Goal: Communication & Community: Participate in discussion

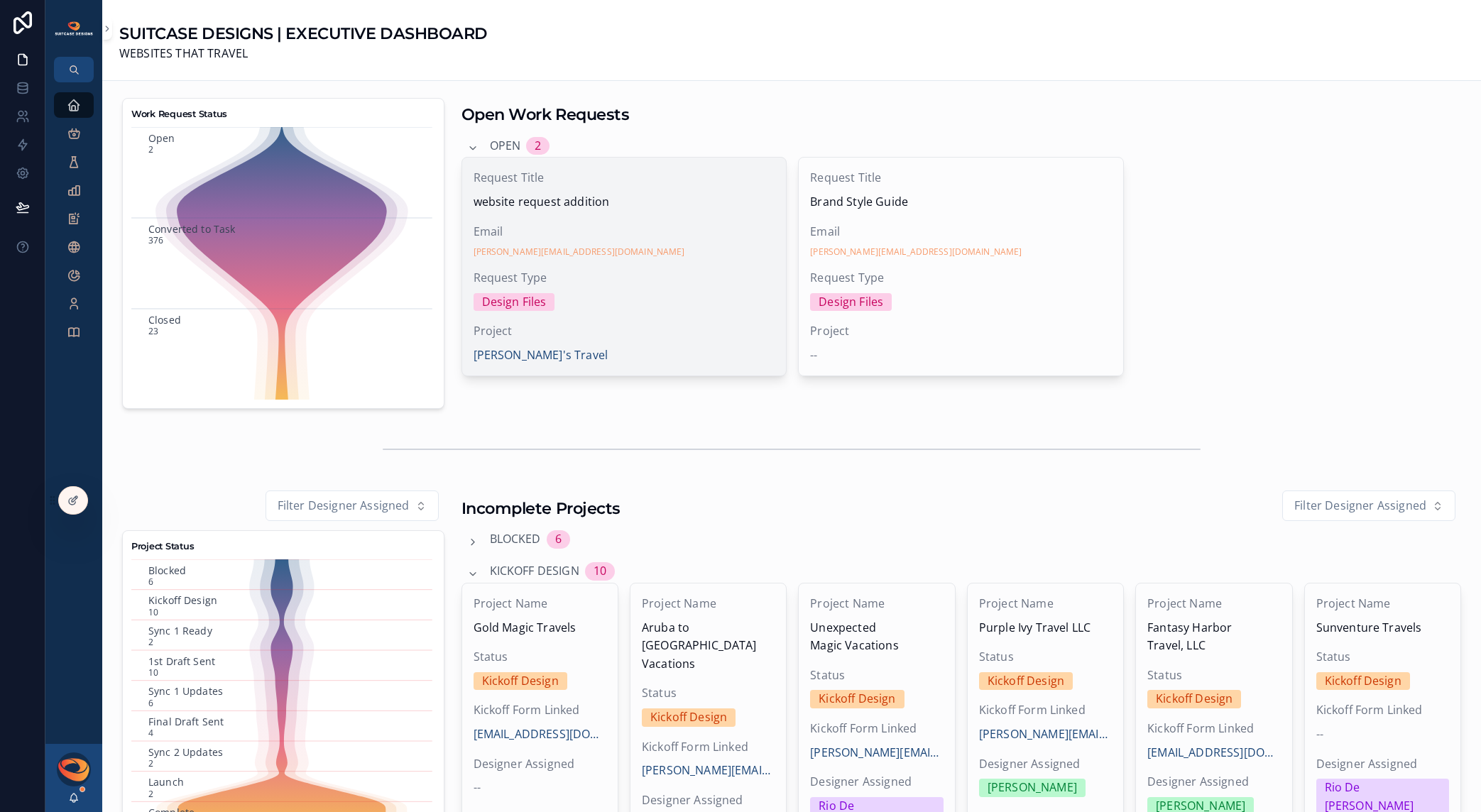
click at [626, 254] on div "[PERSON_NAME][EMAIL_ADDRESS][DOMAIN_NAME]" at bounding box center [625, 252] width 302 height 12
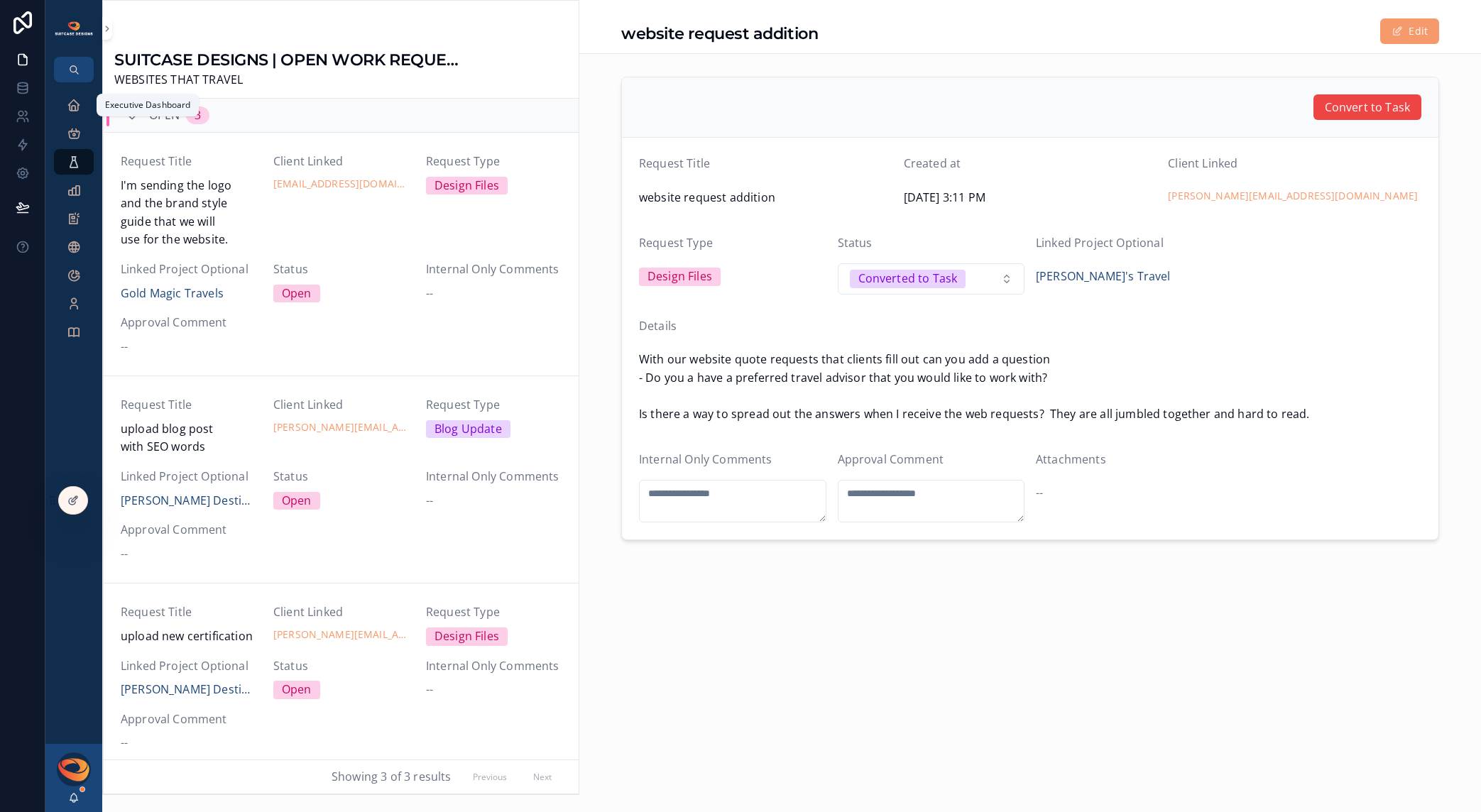
click at [75, 110] on icon "scrollable content" at bounding box center [73, 105] width 14 height 14
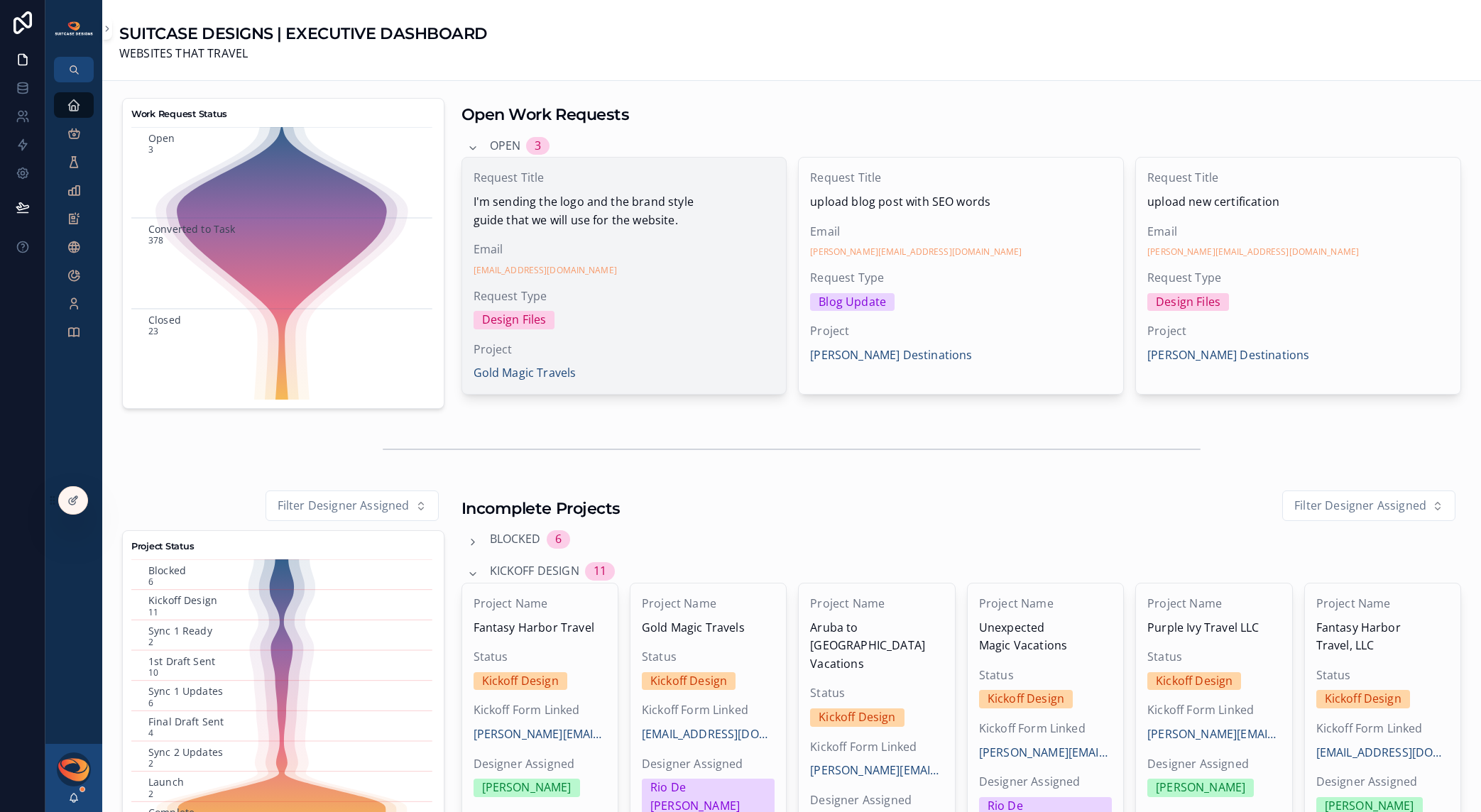
click at [631, 215] on span "I'm sending the logo and the brand style guide that we will use for the website." at bounding box center [625, 211] width 302 height 36
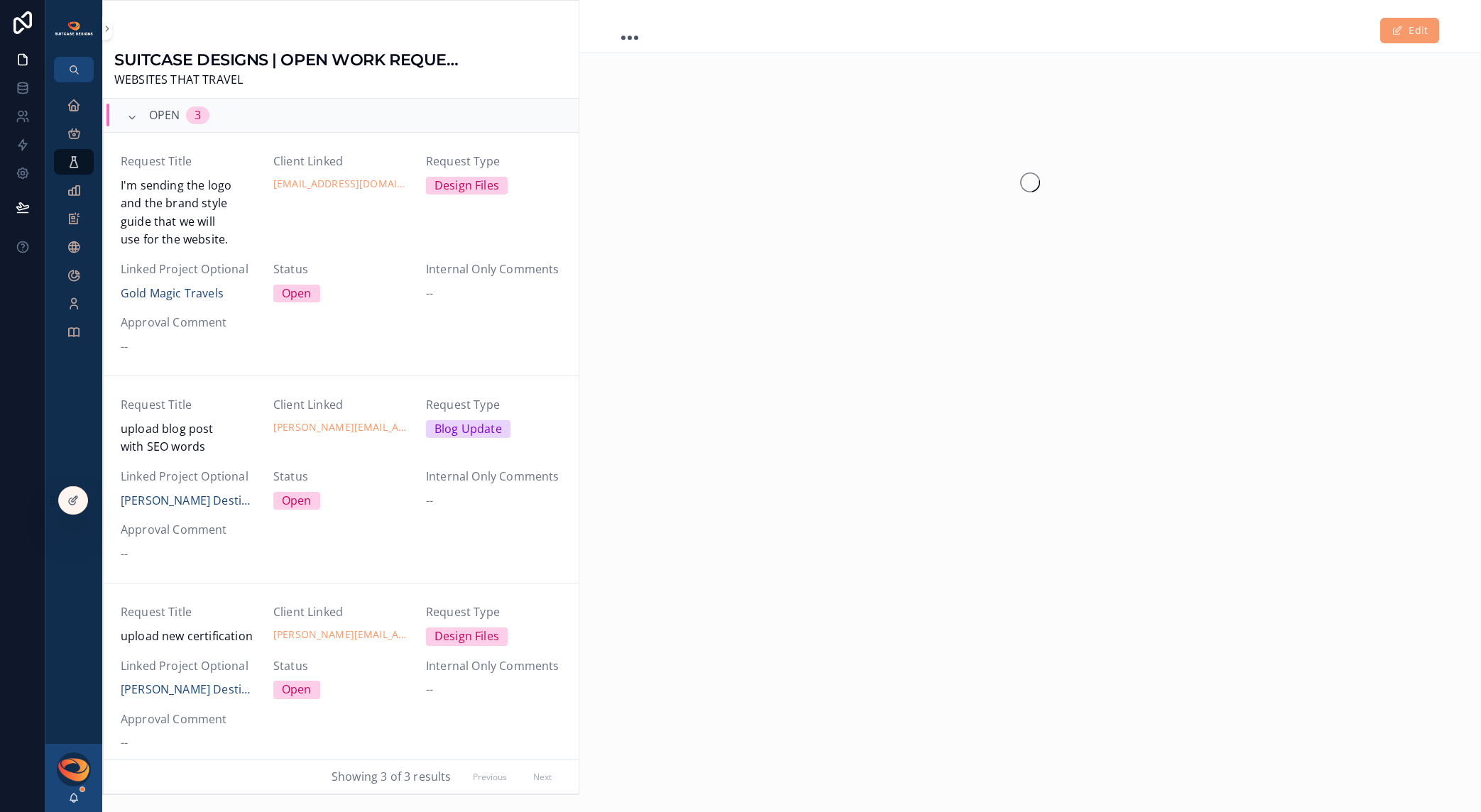
scroll to position [13, 0]
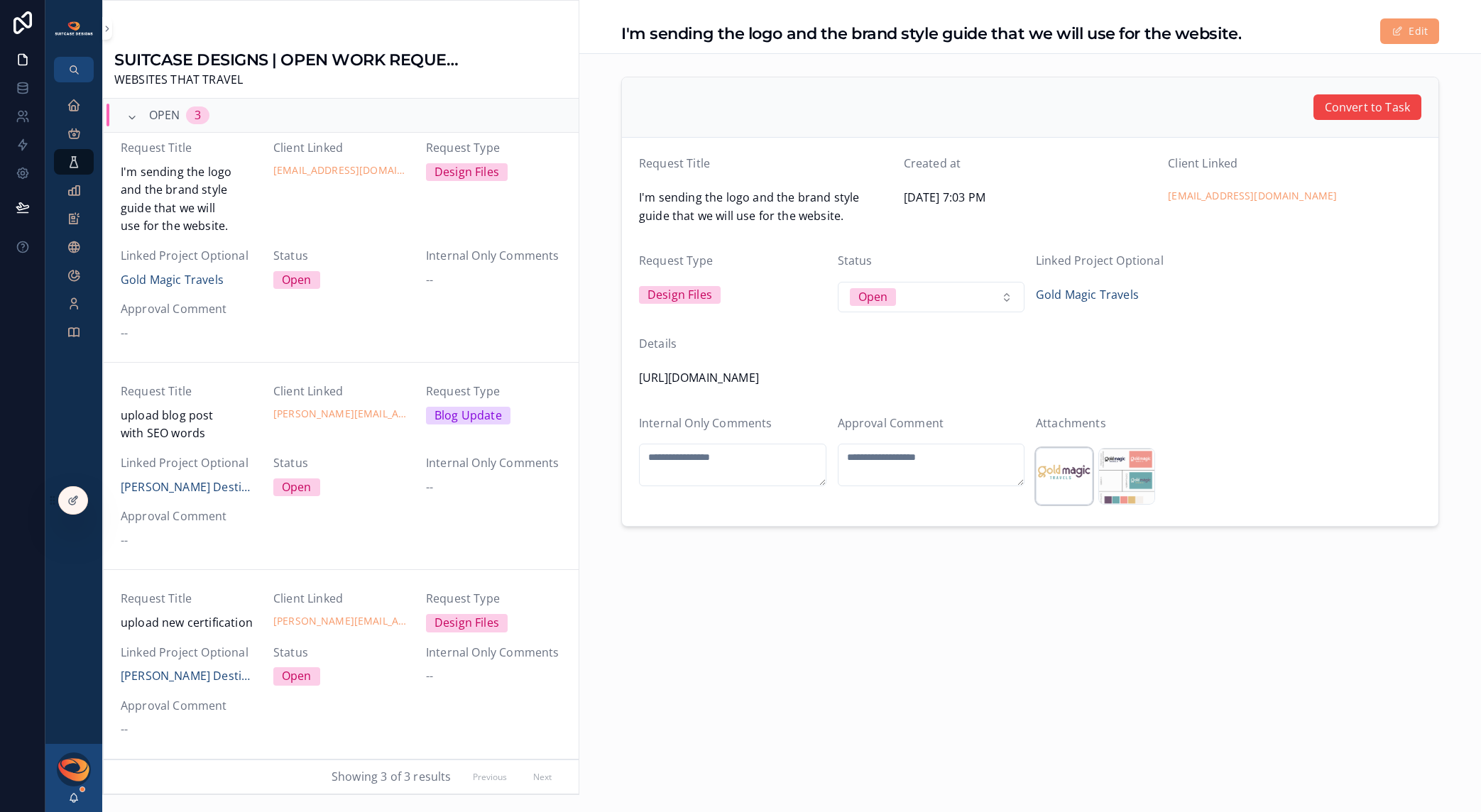
click at [1057, 499] on div "goldMT .png" at bounding box center [1064, 477] width 57 height 57
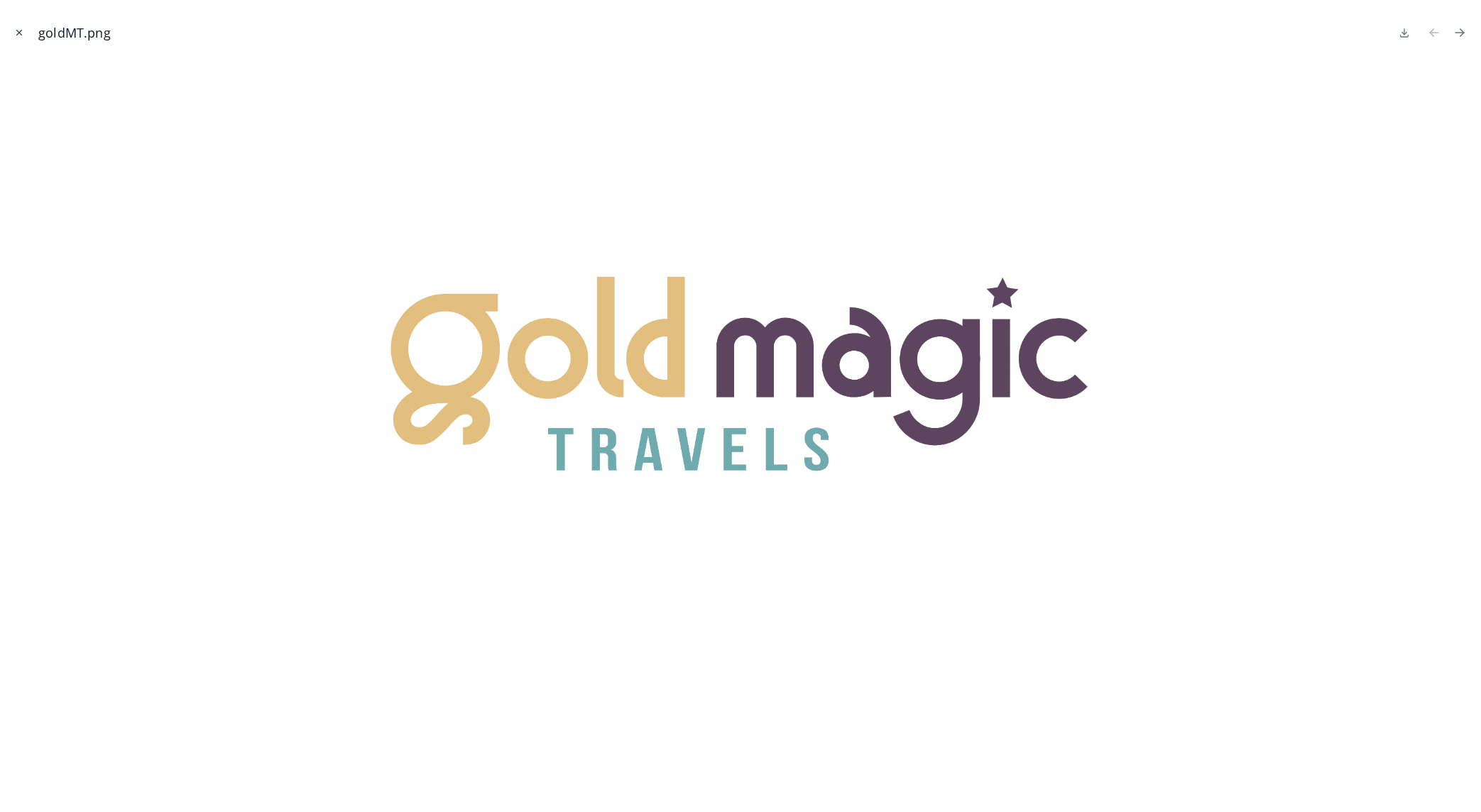
click at [22, 33] on icon "Close modal" at bounding box center [19, 33] width 10 height 10
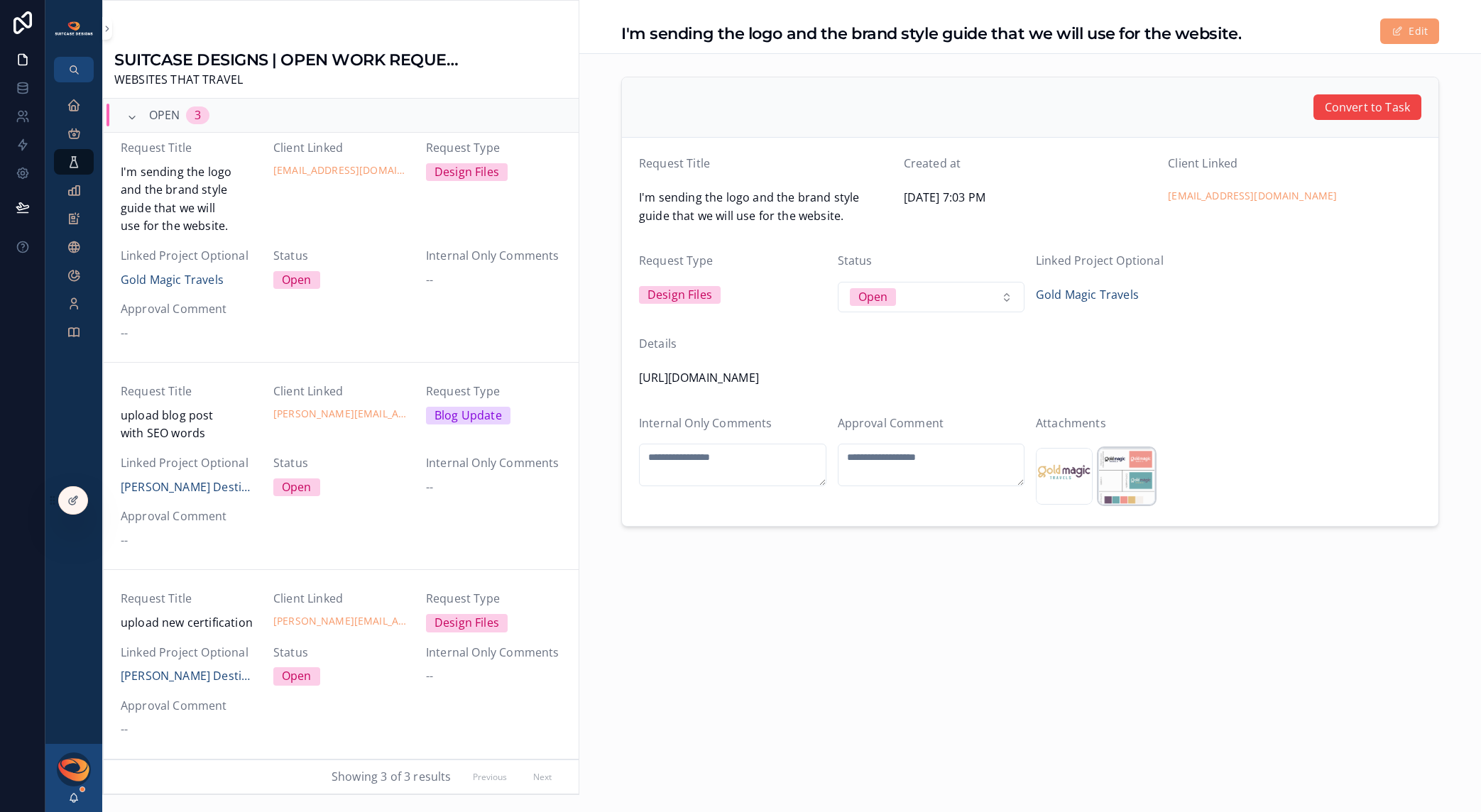
click at [1135, 488] on div "Gold-magic-travel-Brand-Style-Guide .png" at bounding box center [1127, 477] width 57 height 57
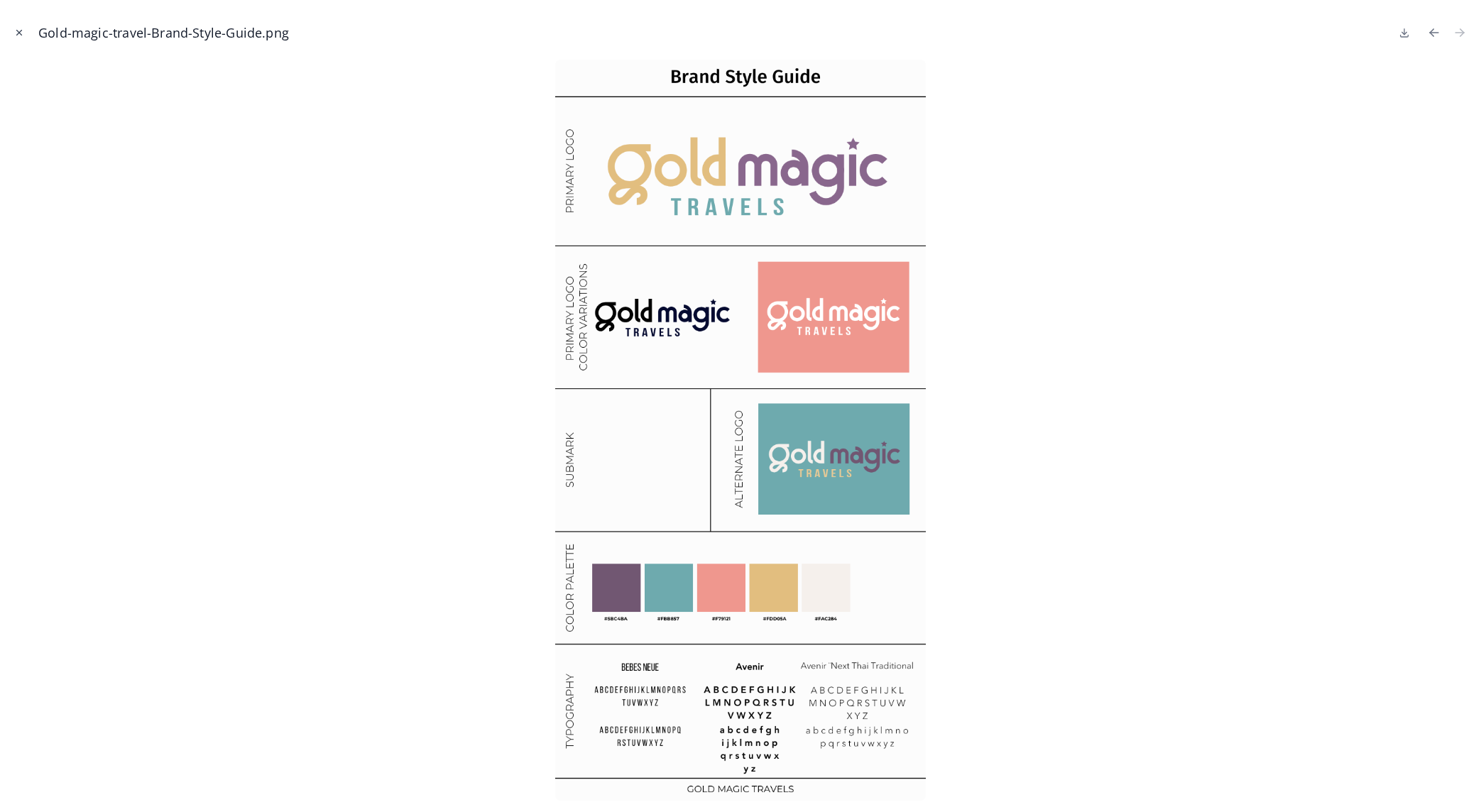
click at [21, 31] on icon "Close modal" at bounding box center [19, 33] width 5 height 5
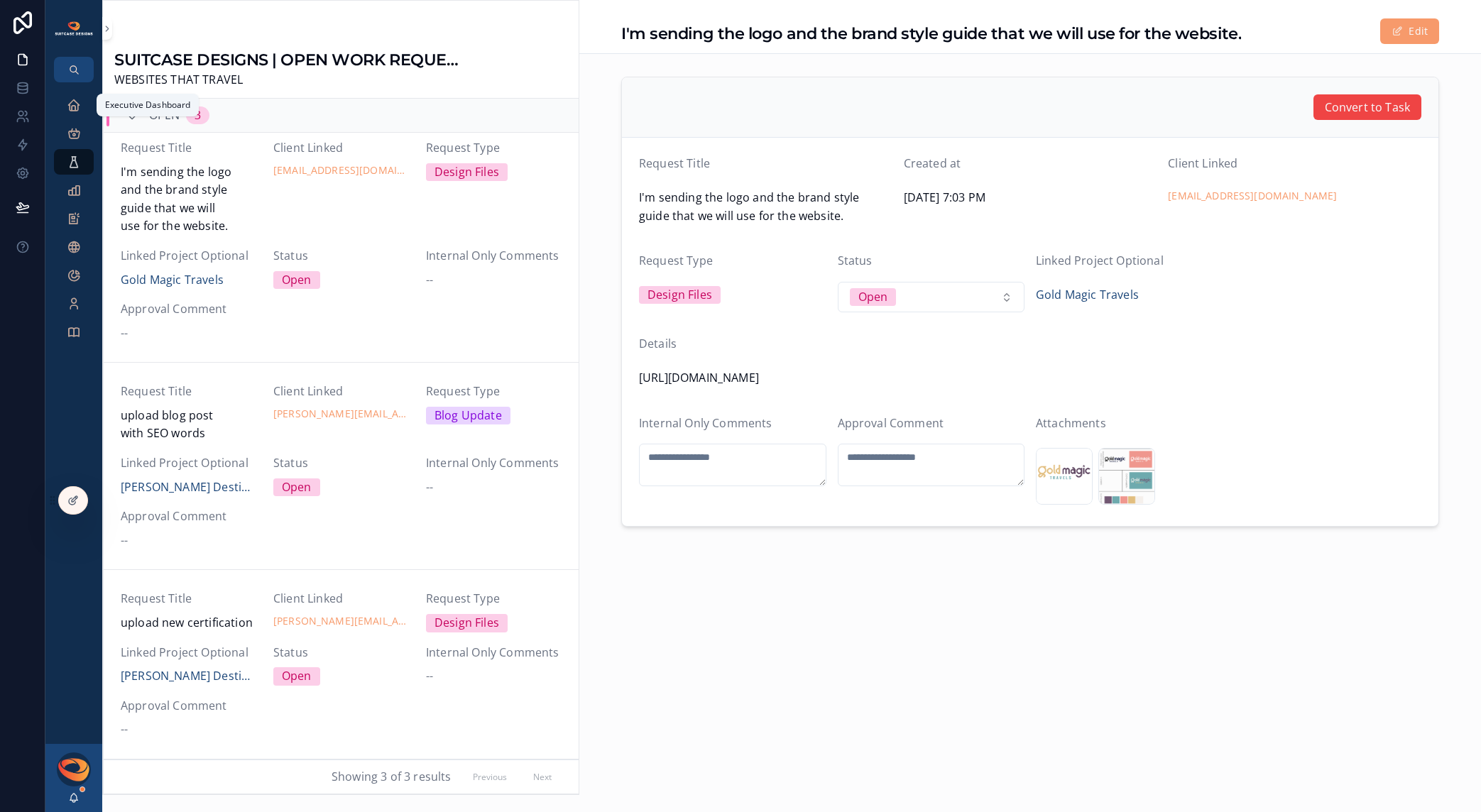
click at [70, 111] on icon "scrollable content" at bounding box center [73, 105] width 14 height 14
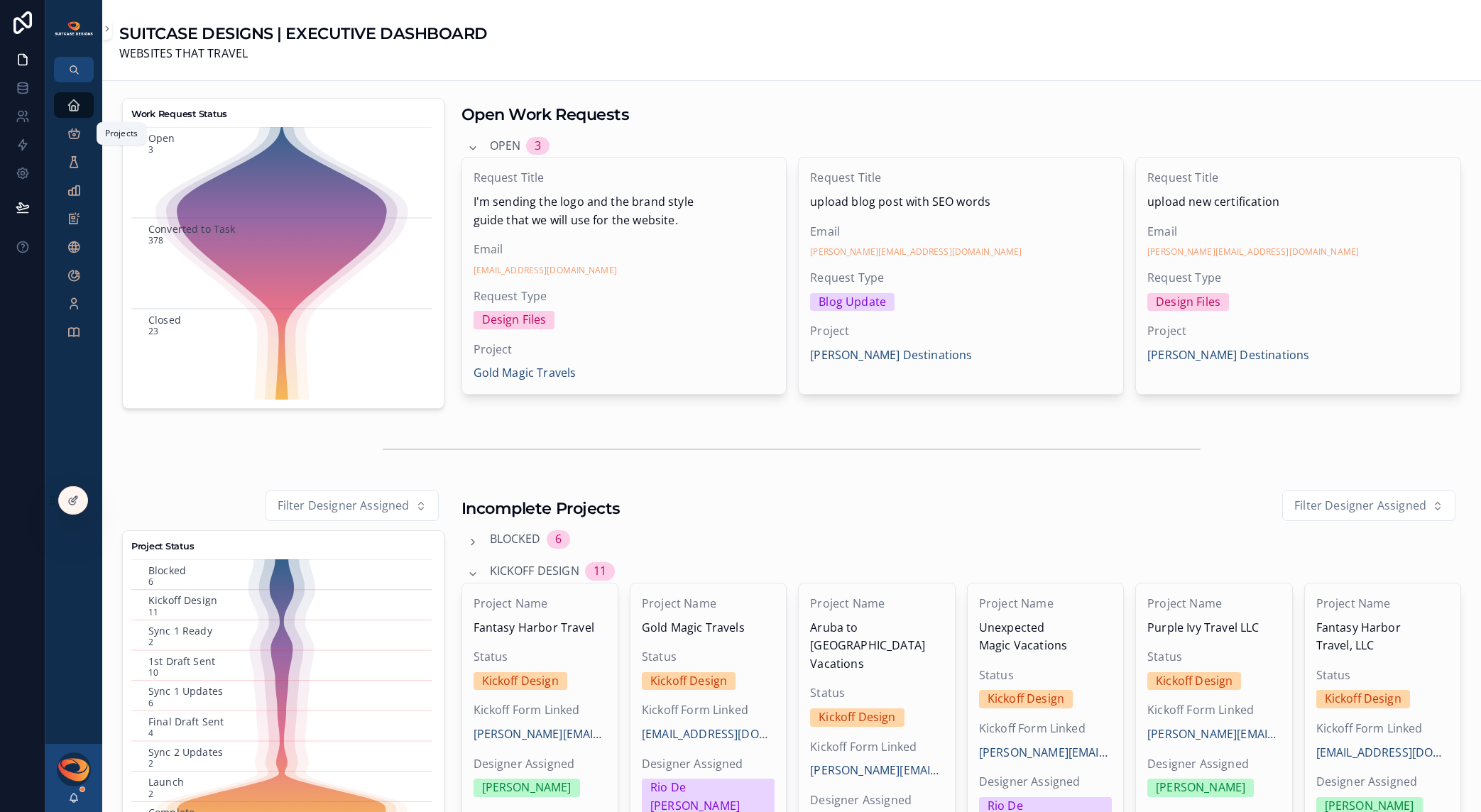
click at [74, 140] on icon "scrollable content" at bounding box center [73, 133] width 14 height 14
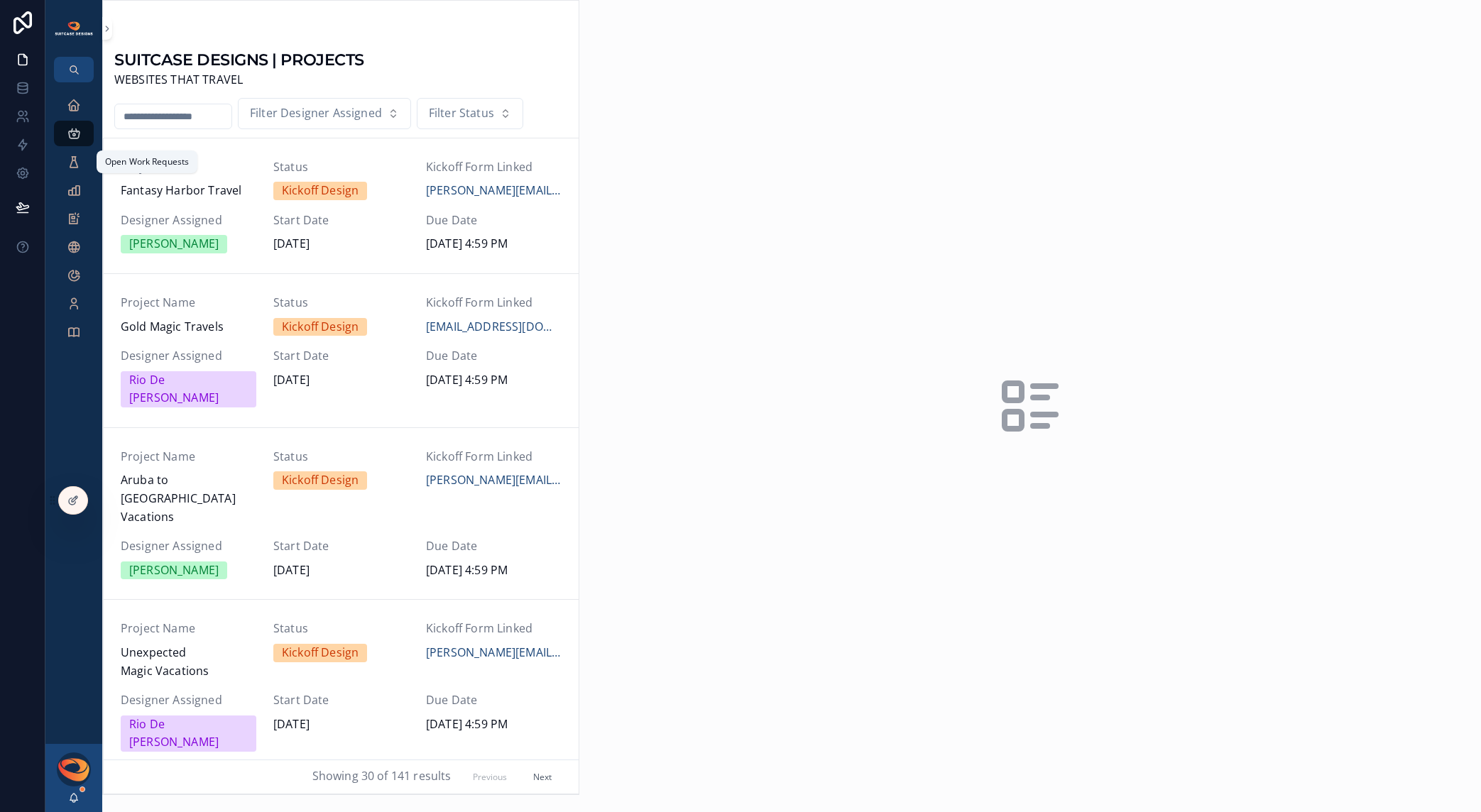
click at [78, 166] on icon "scrollable content" at bounding box center [73, 161] width 14 height 14
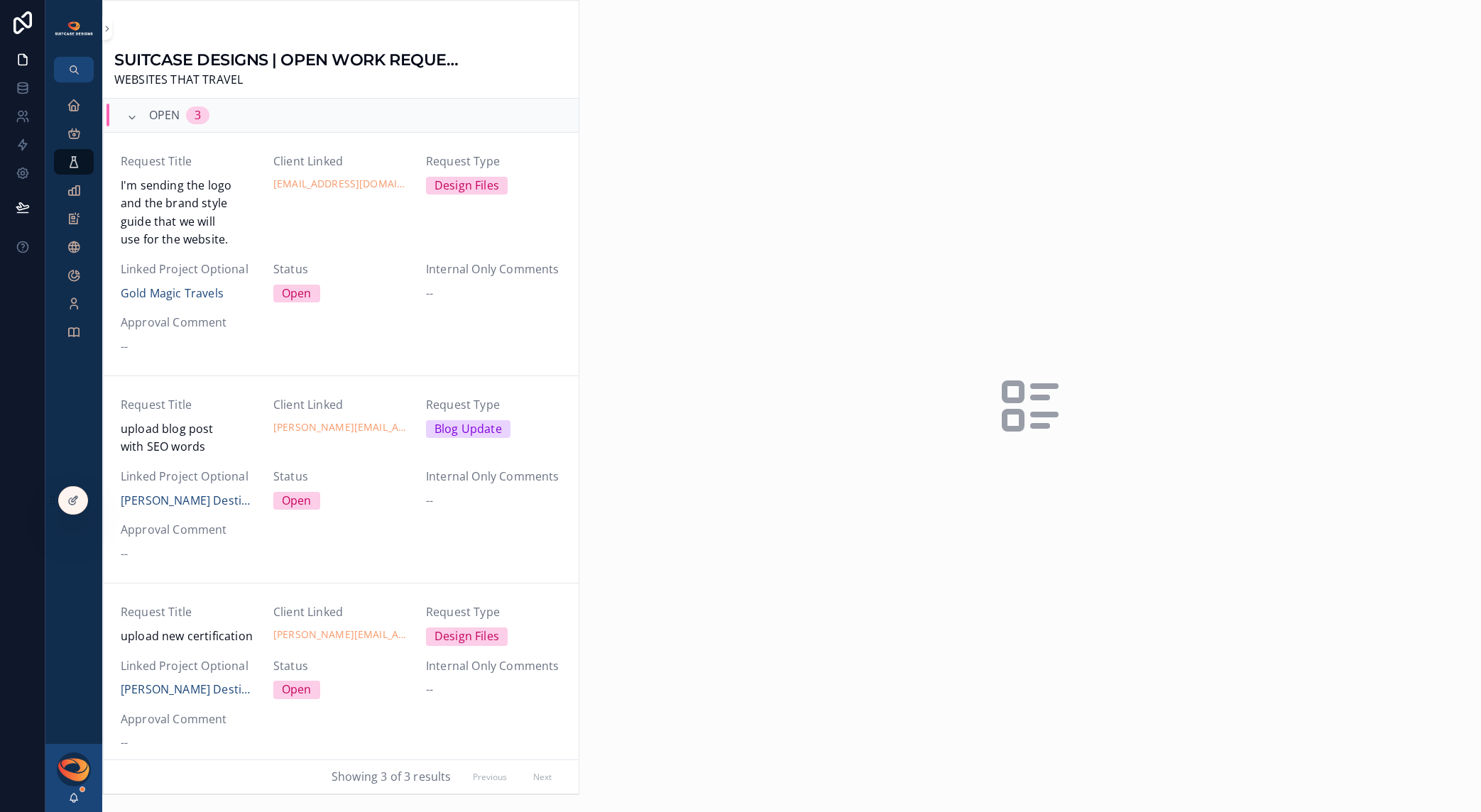
scroll to position [13, 0]
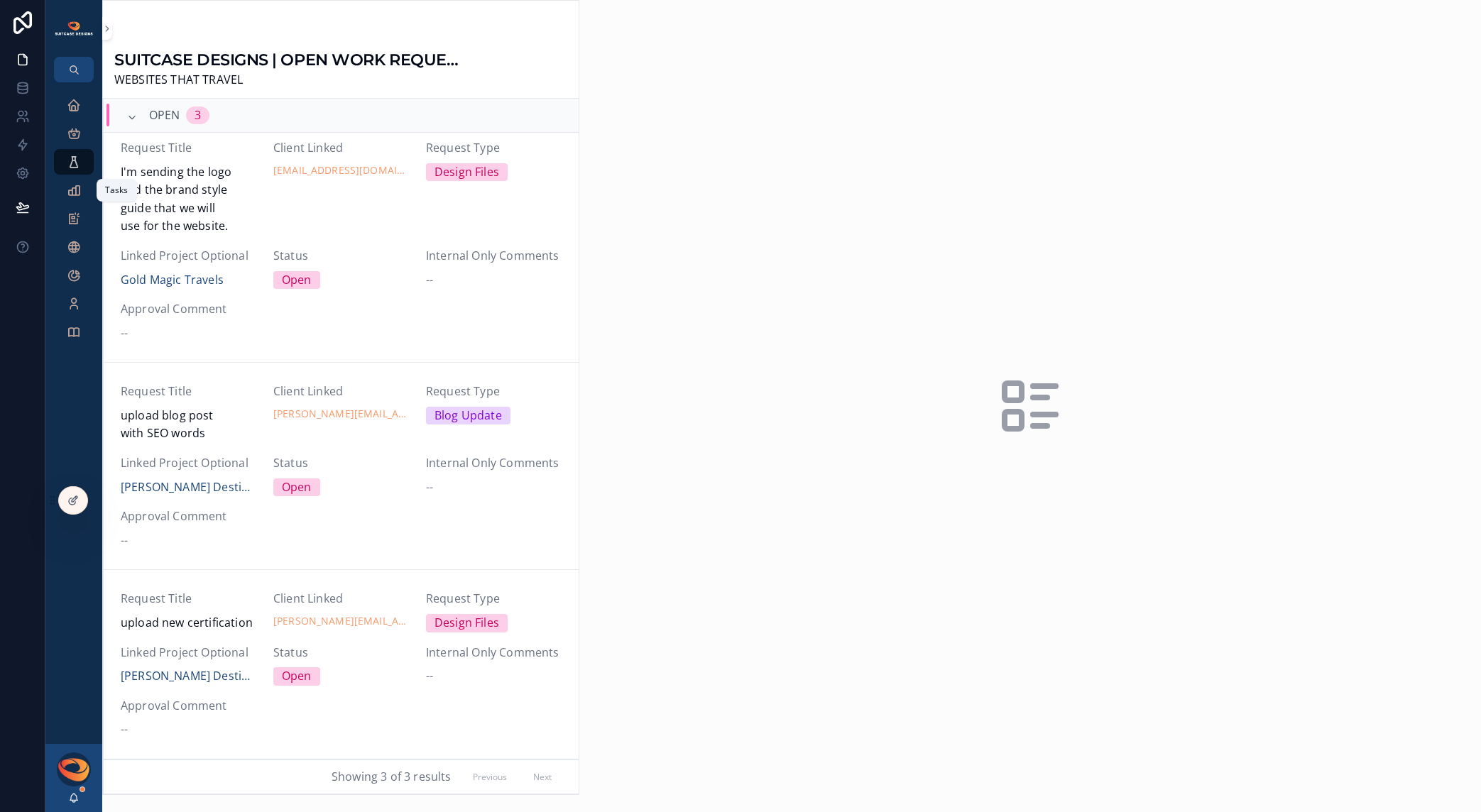
click at [74, 193] on icon "scrollable content" at bounding box center [73, 190] width 14 height 14
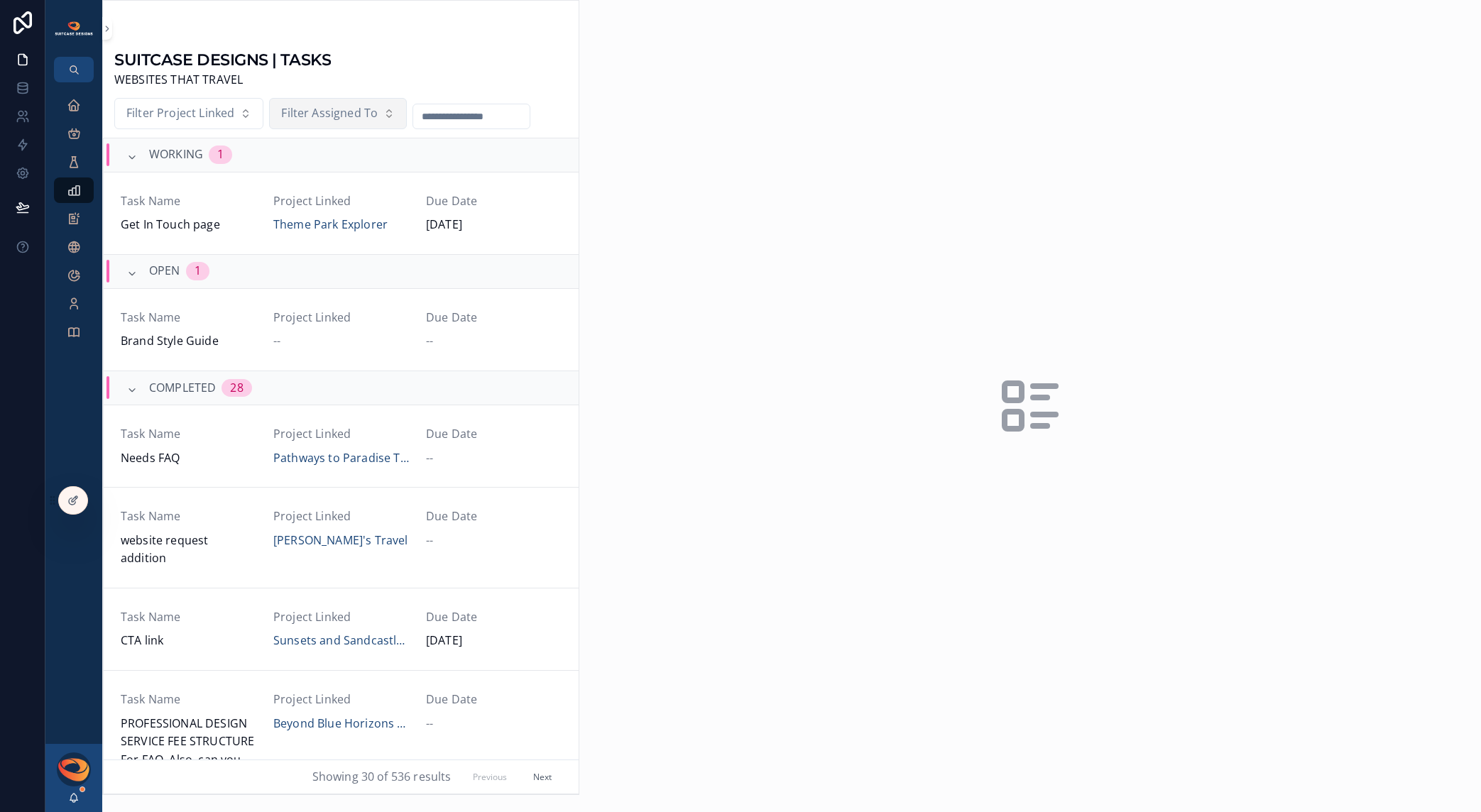
click at [344, 116] on span "Filter Assigned To" at bounding box center [330, 113] width 97 height 18
click at [330, 172] on div "[PERSON_NAME]" at bounding box center [337, 173] width 198 height 23
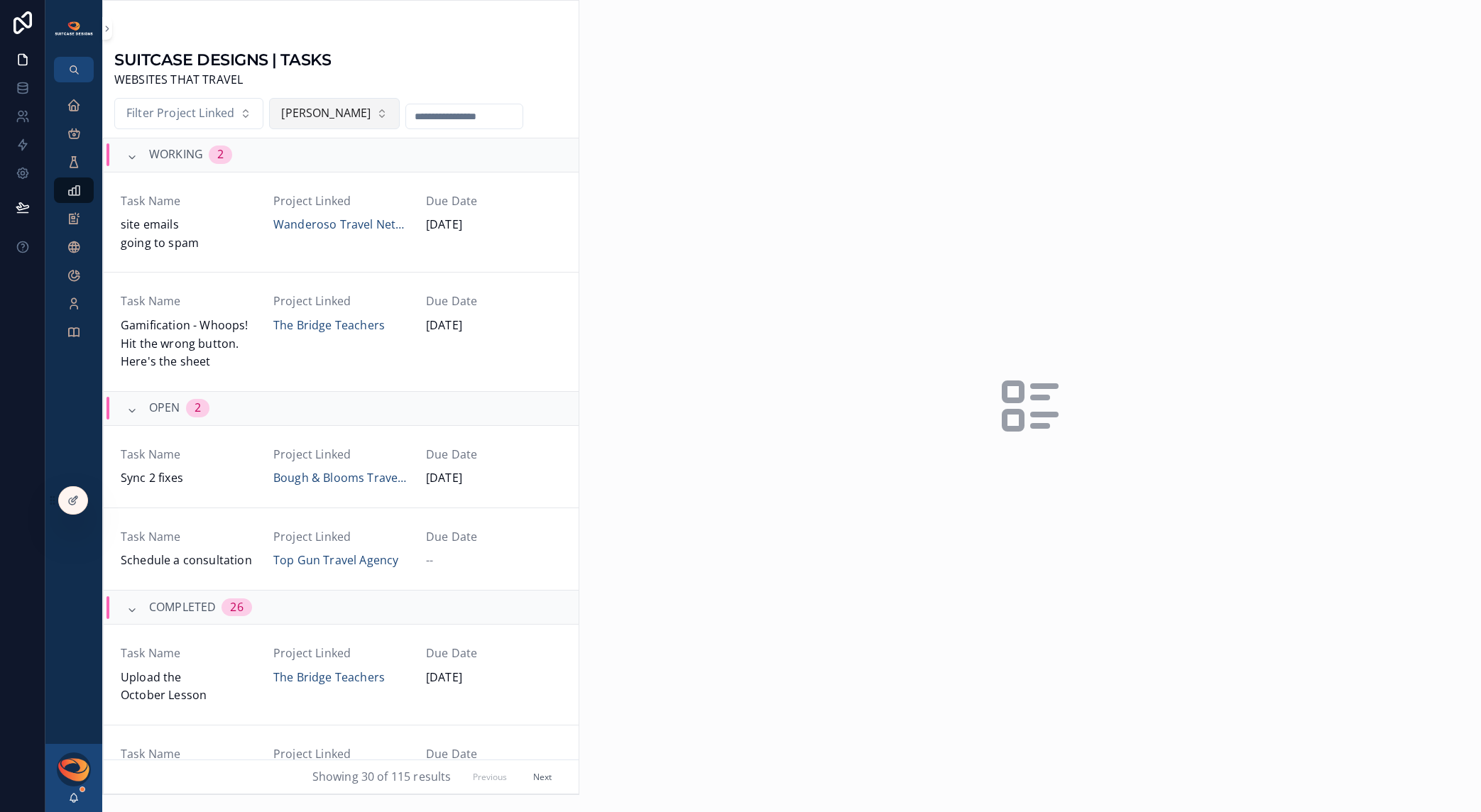
click at [341, 119] on span "[PERSON_NAME]" at bounding box center [326, 113] width 89 height 18
click at [313, 178] on div "None" at bounding box center [322, 173] width 198 height 23
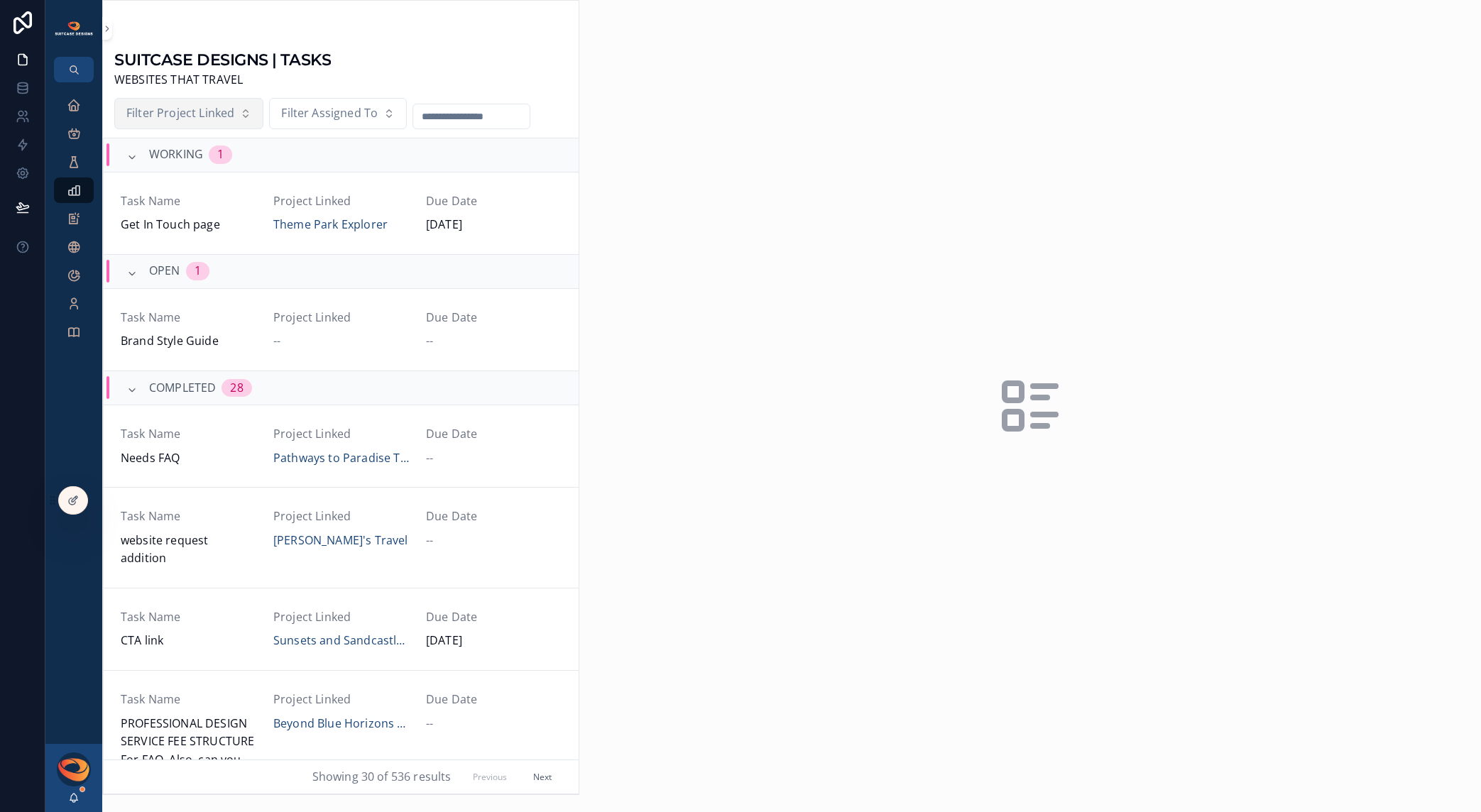
click at [226, 115] on span "Filter Project Linked" at bounding box center [180, 113] width 108 height 18
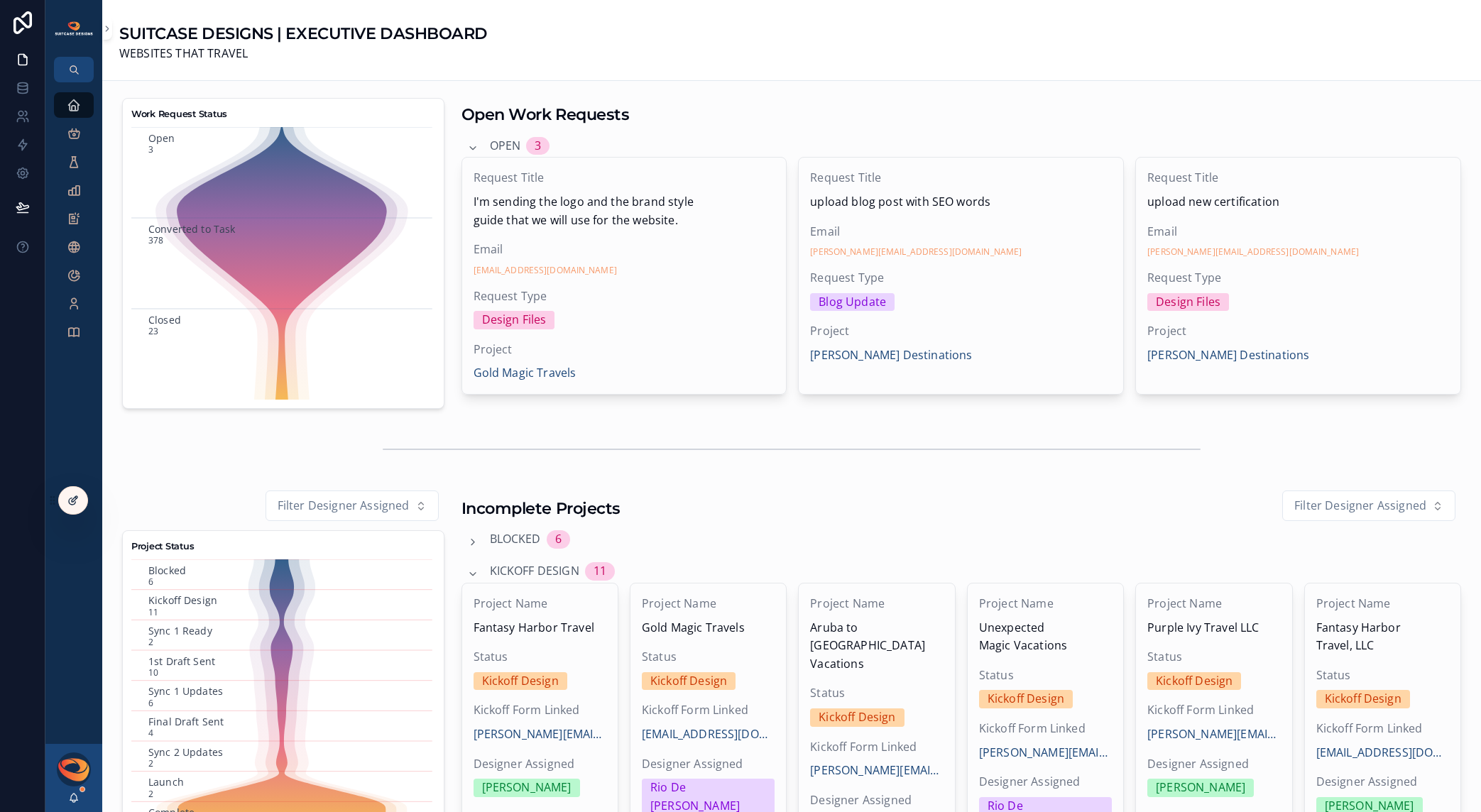
click at [70, 503] on icon at bounding box center [72, 502] width 7 height 7
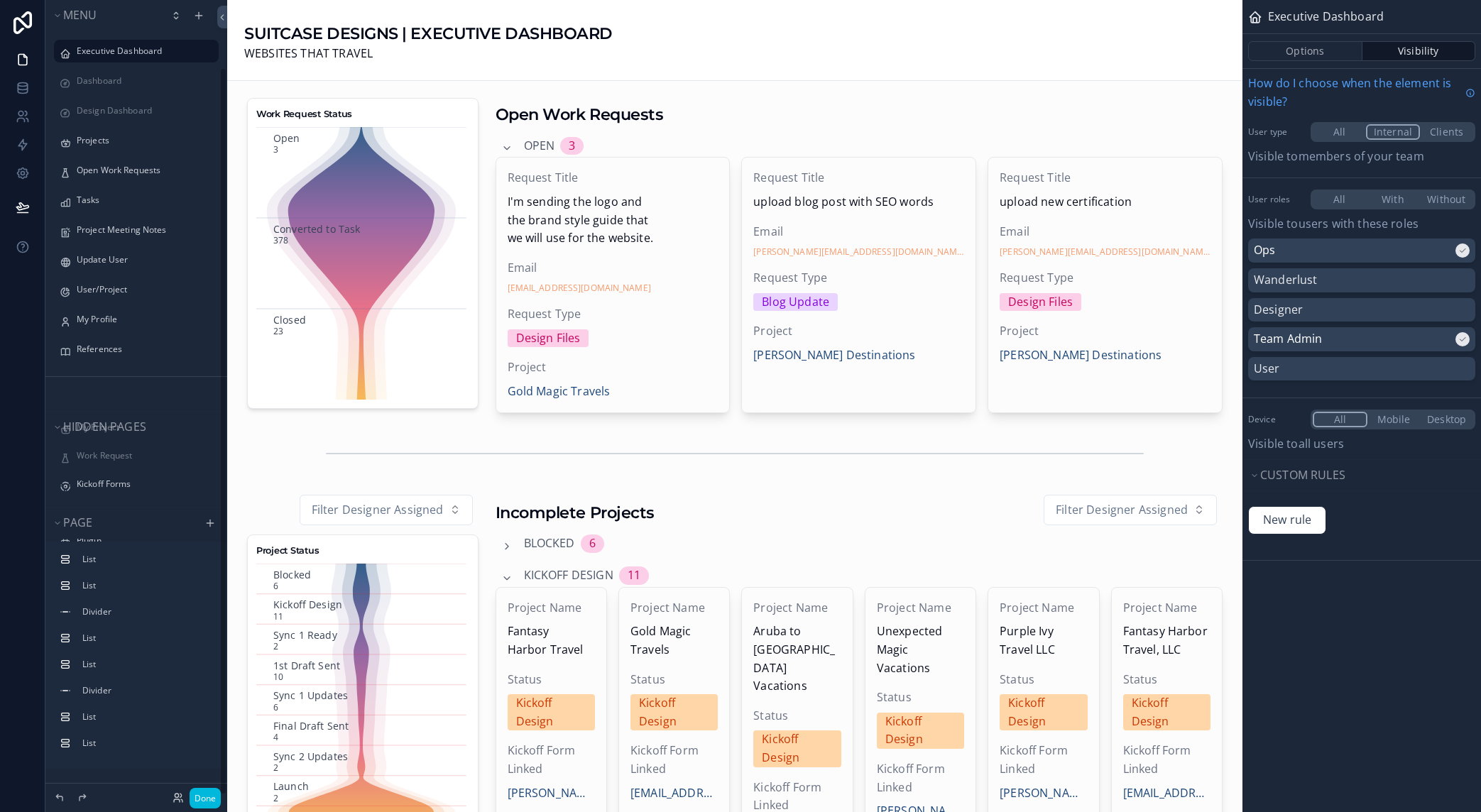
scroll to position [73, 0]
click at [108, 406] on div "Kickoff Forms" at bounding box center [146, 411] width 139 height 12
click at [109, 408] on label "Kickoff Forms" at bounding box center [144, 411] width 133 height 12
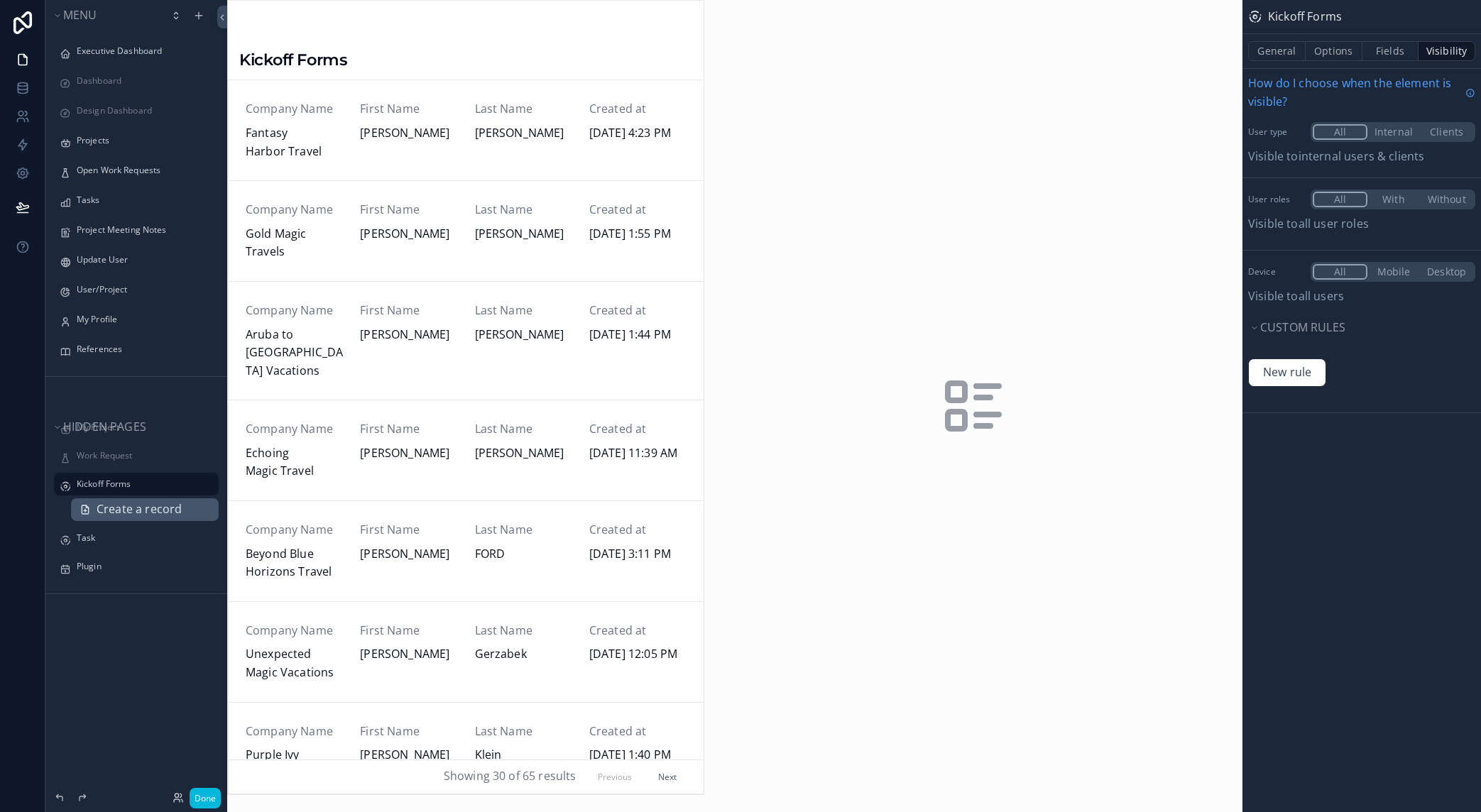
click at [118, 506] on span "Create a record" at bounding box center [139, 509] width 85 height 18
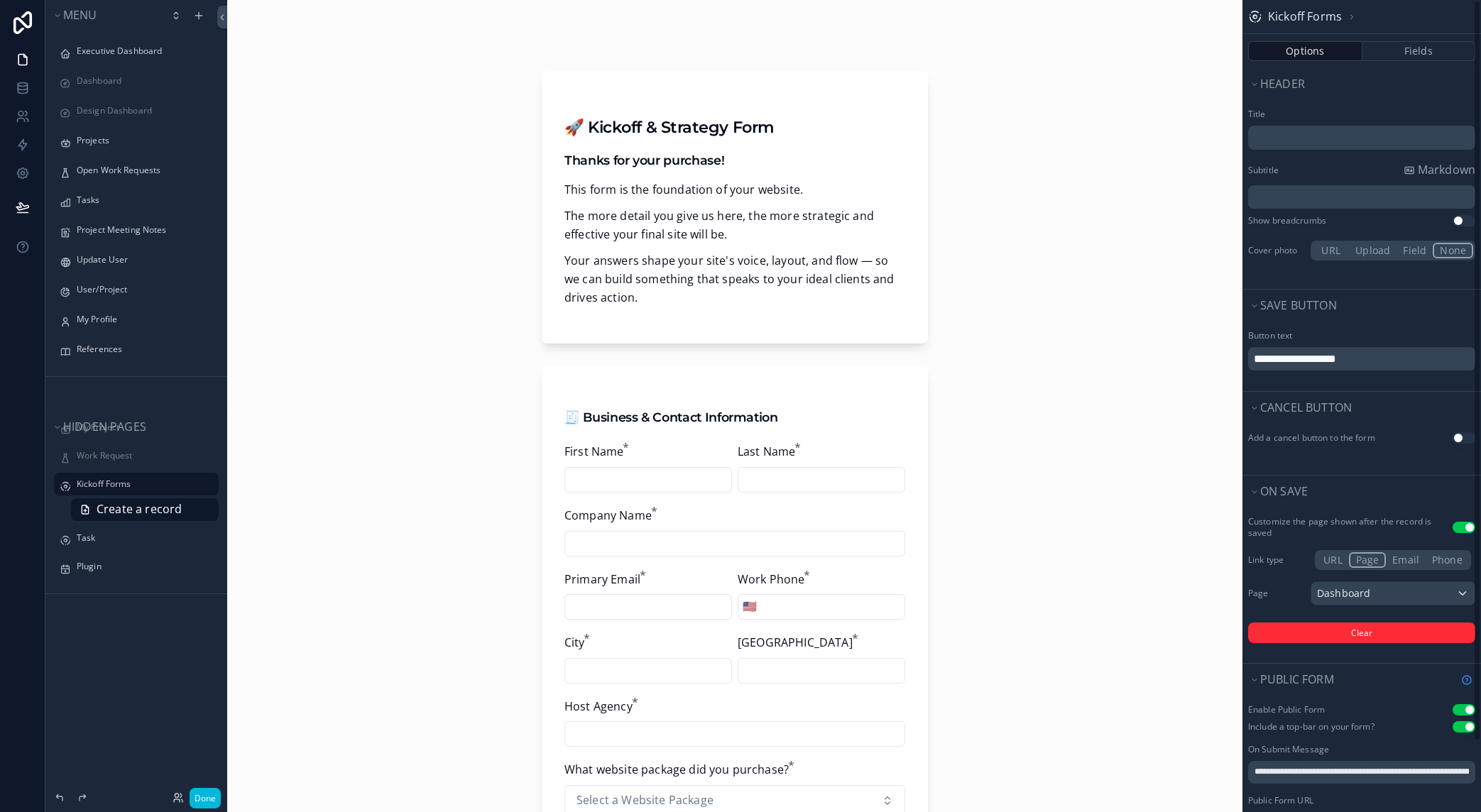
scroll to position [77, 0]
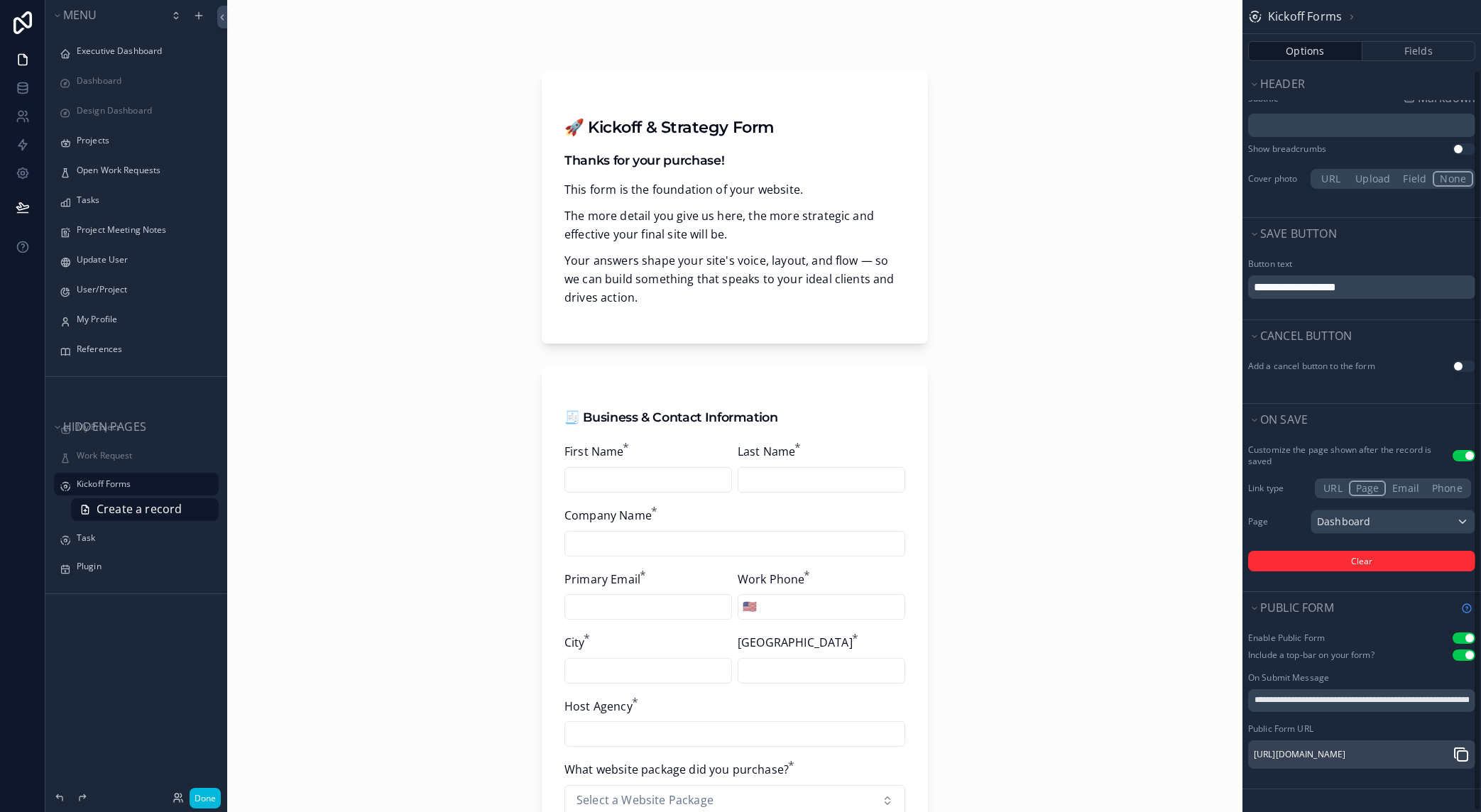
click at [1458, 747] on icon "scrollable content" at bounding box center [1460, 754] width 17 height 17
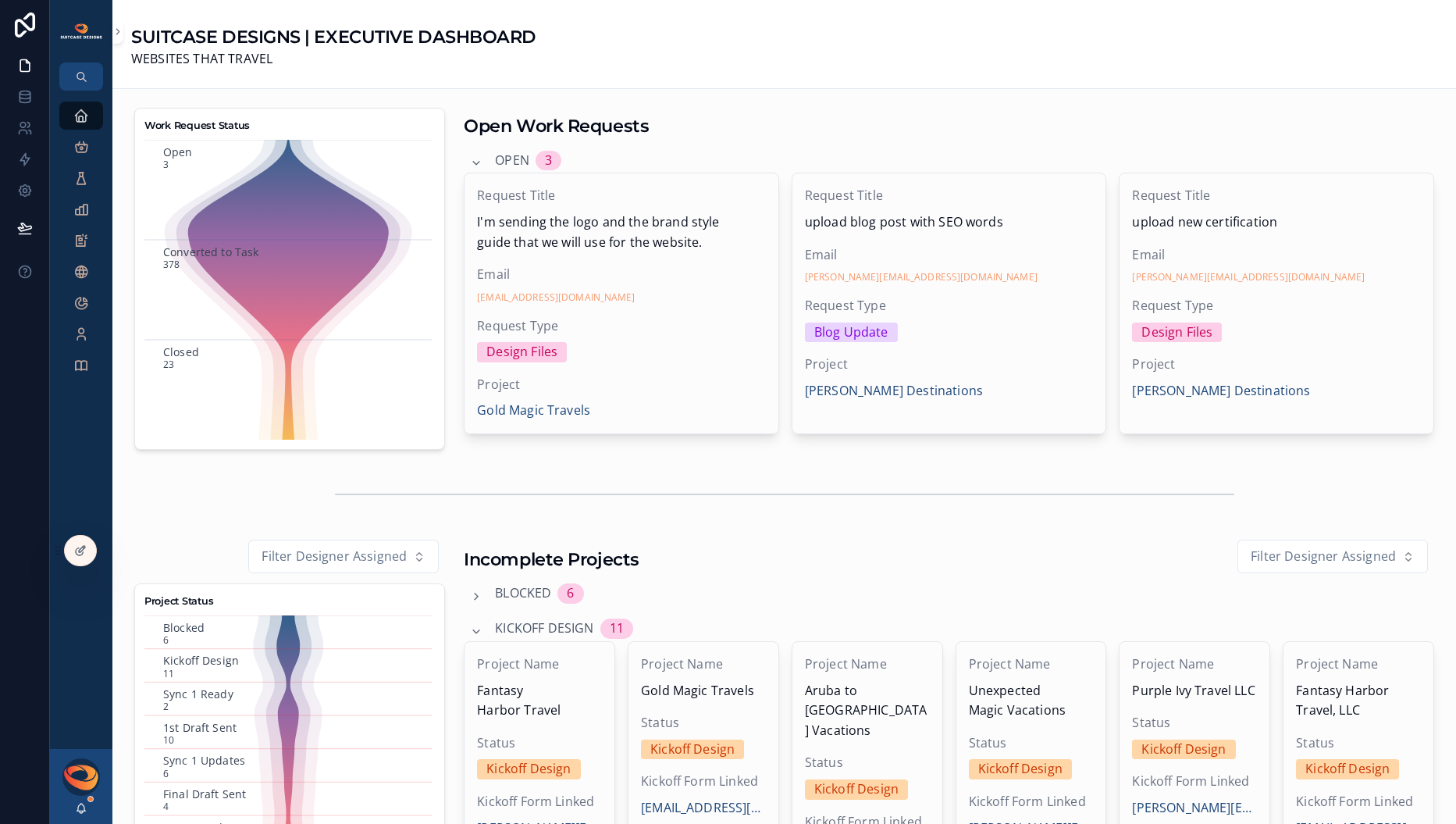
click at [0, 0] on div at bounding box center [0, 0] width 0 height 0
click at [0, 0] on icon at bounding box center [0, 0] width 0 height 0
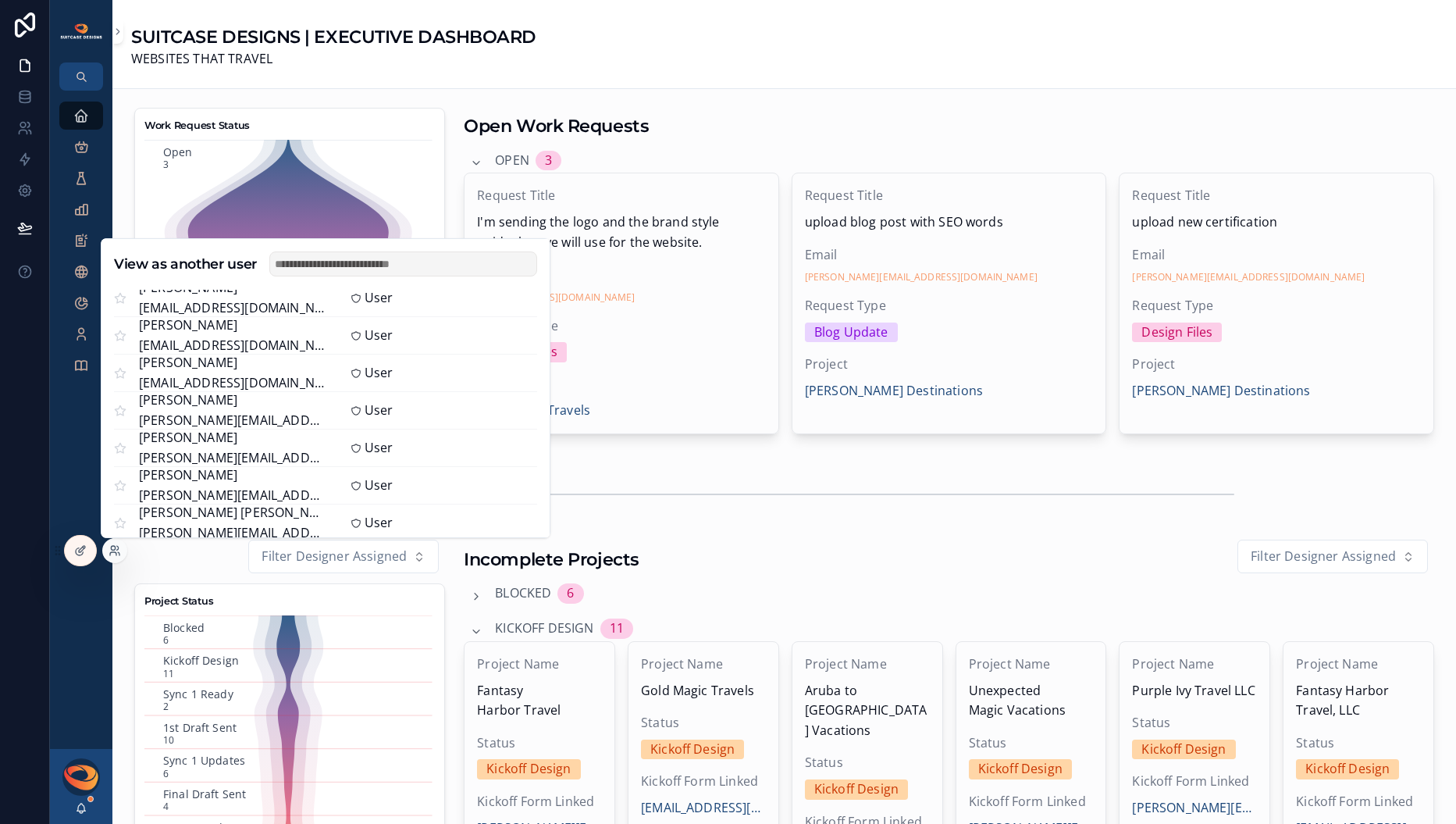
scroll to position [934, 0]
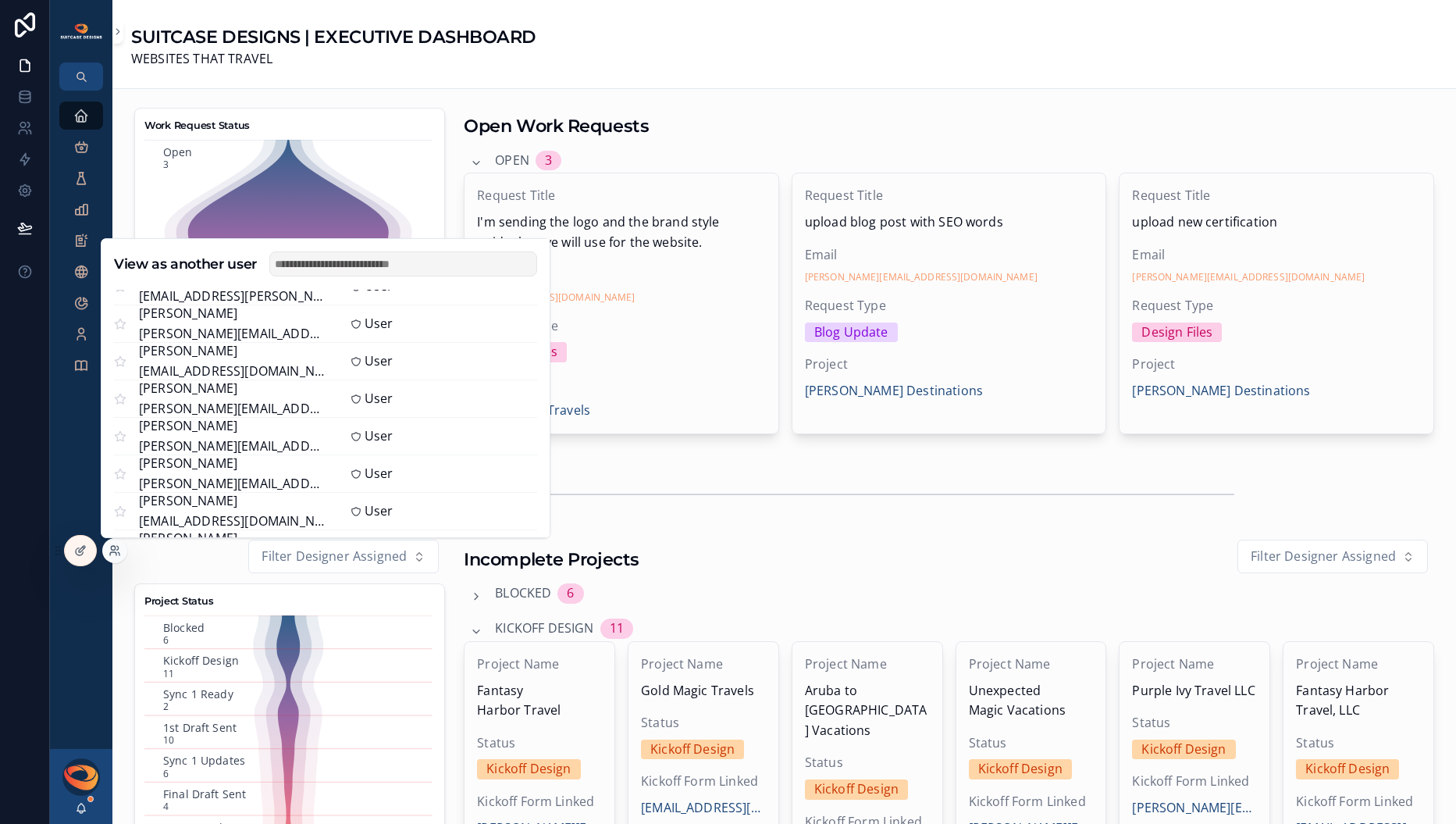
click at [0, 0] on button "Select" at bounding box center [0, 0] width 0 height 0
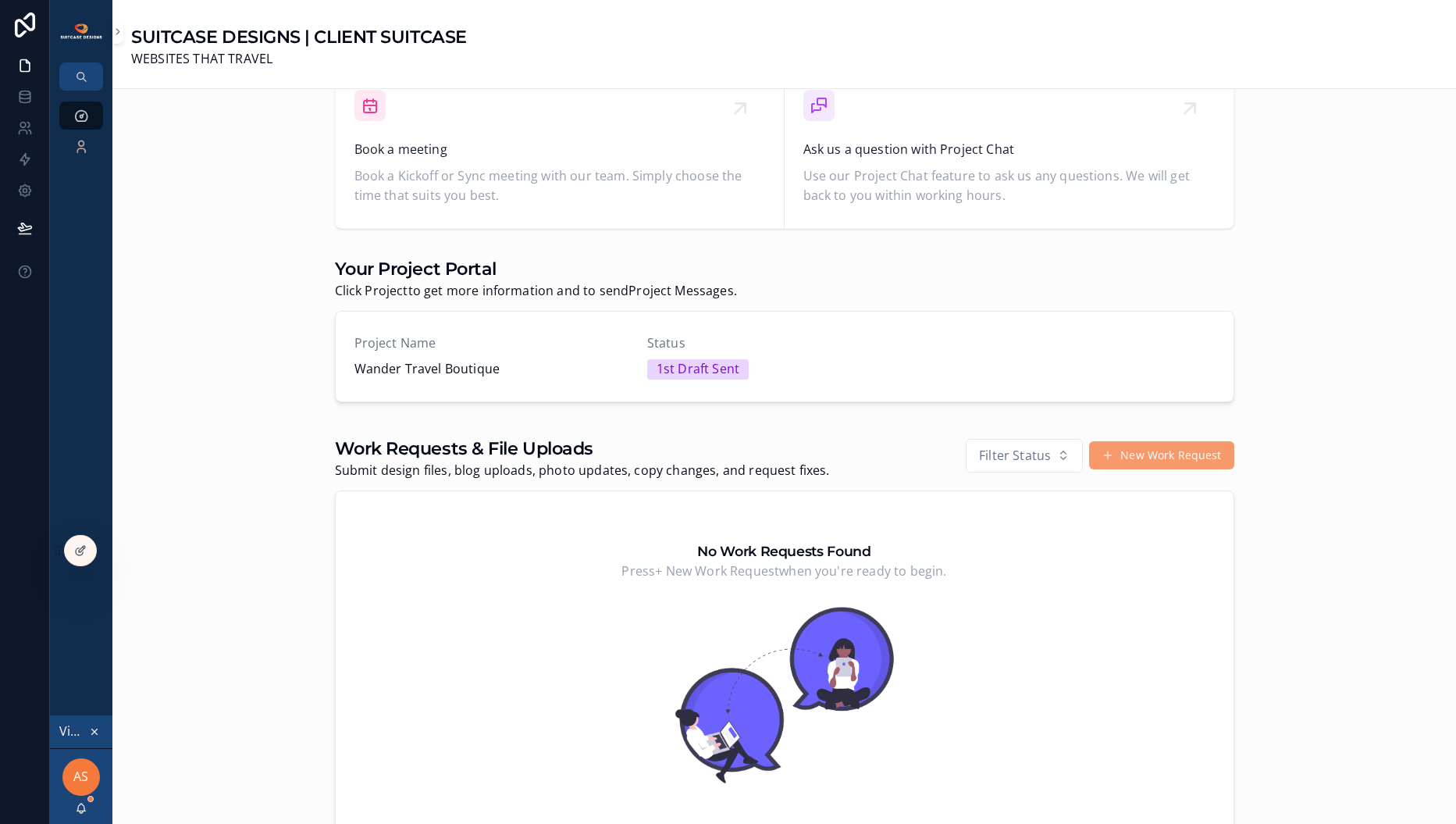
scroll to position [660, 0]
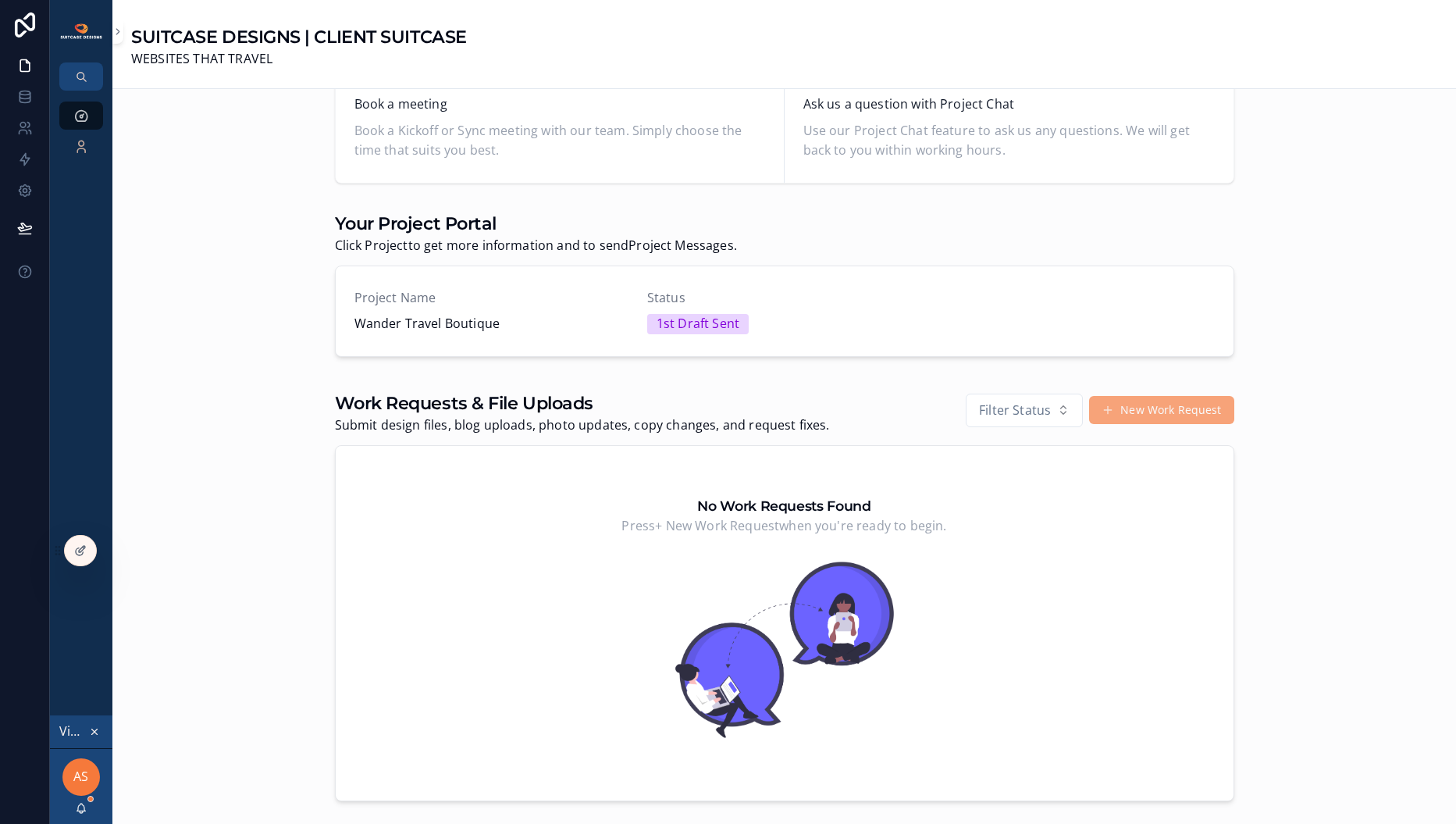
click at [1132, 412] on button "New Work Request" at bounding box center [1160, 410] width 144 height 28
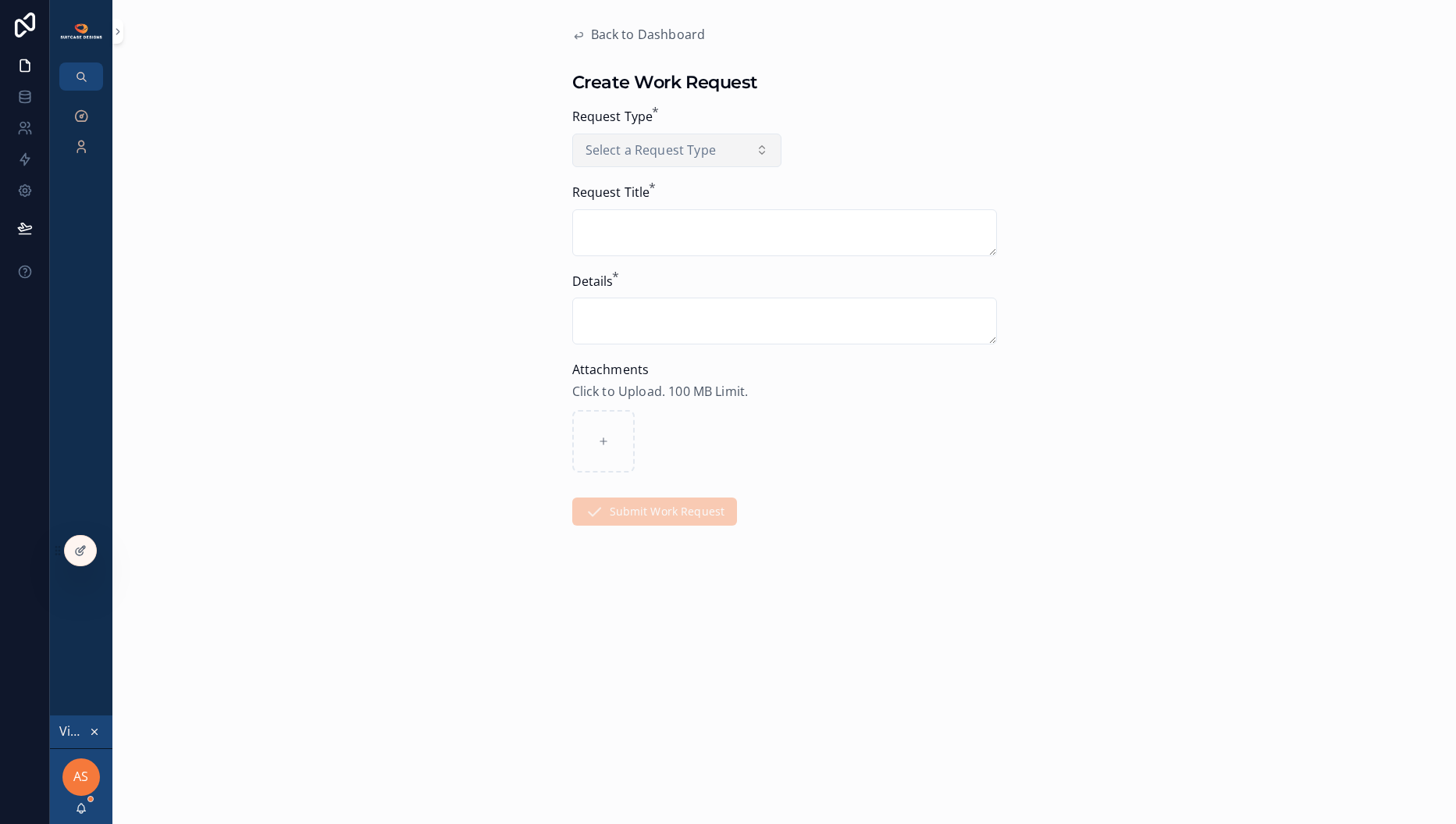
click at [741, 152] on button "Select a Request Type" at bounding box center [677, 151] width 209 height 35
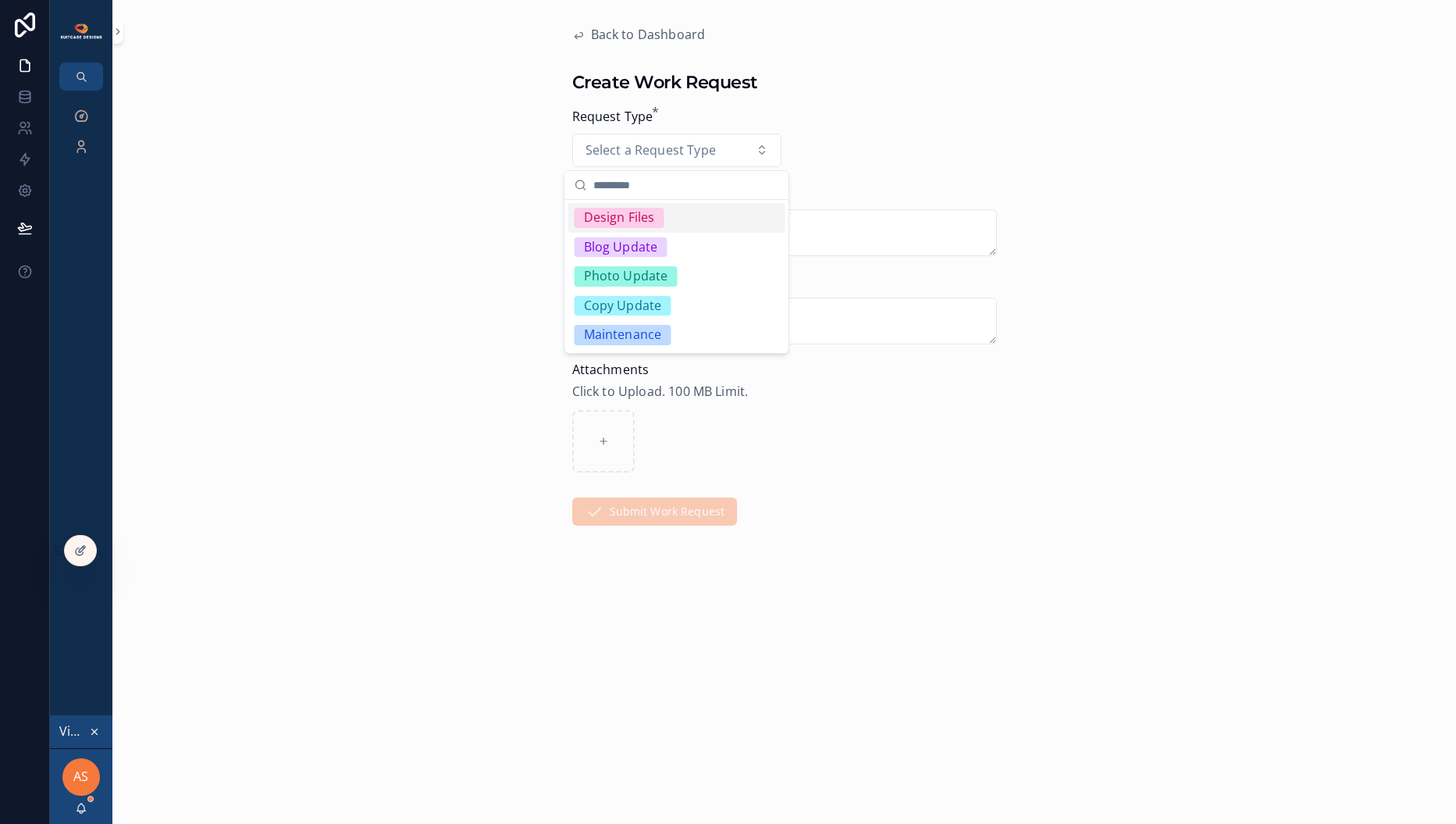
click at [658, 213] on span "Design Files" at bounding box center [619, 217] width 89 height 20
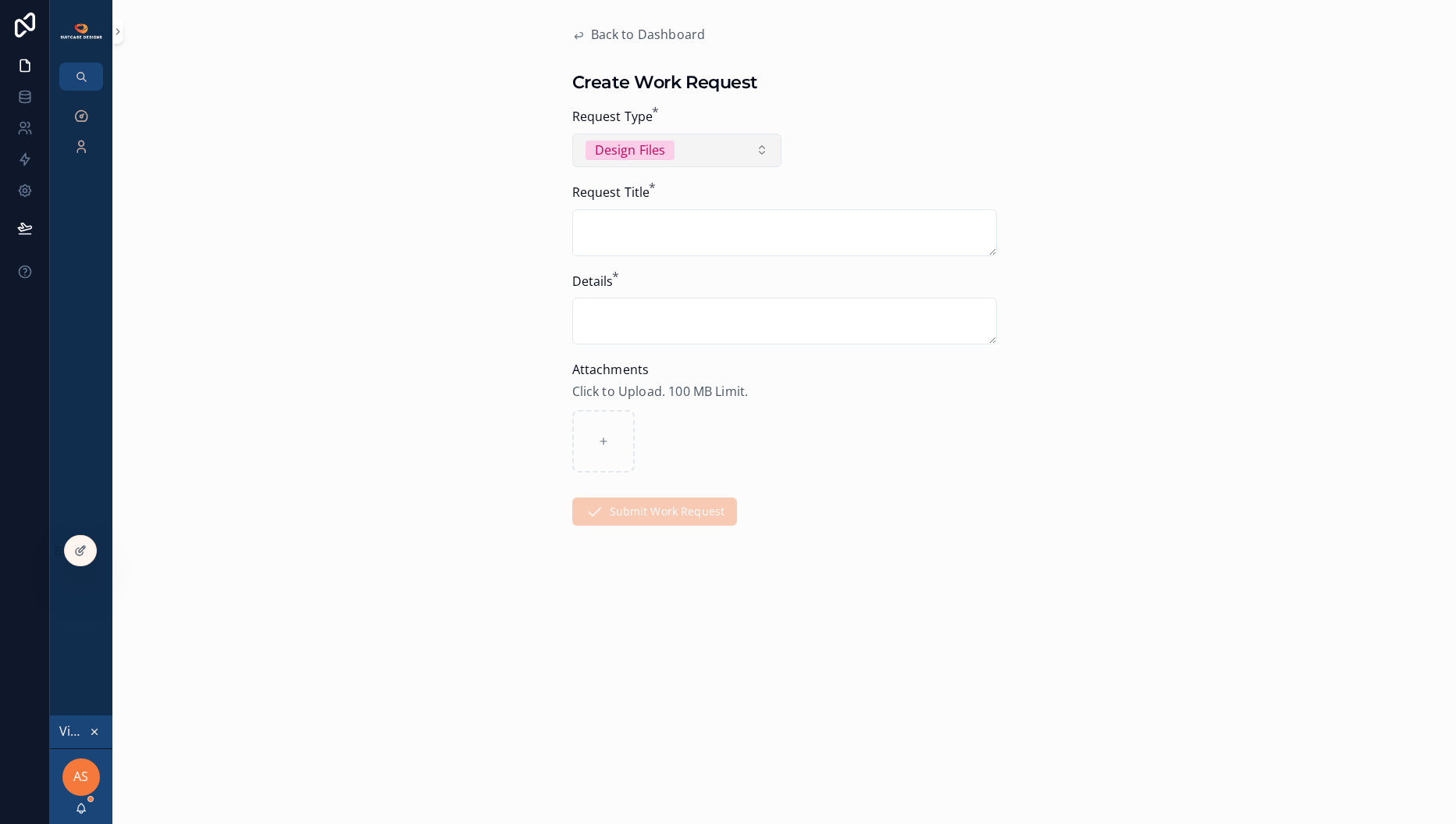
click at [729, 152] on button "Design Files" at bounding box center [677, 151] width 209 height 35
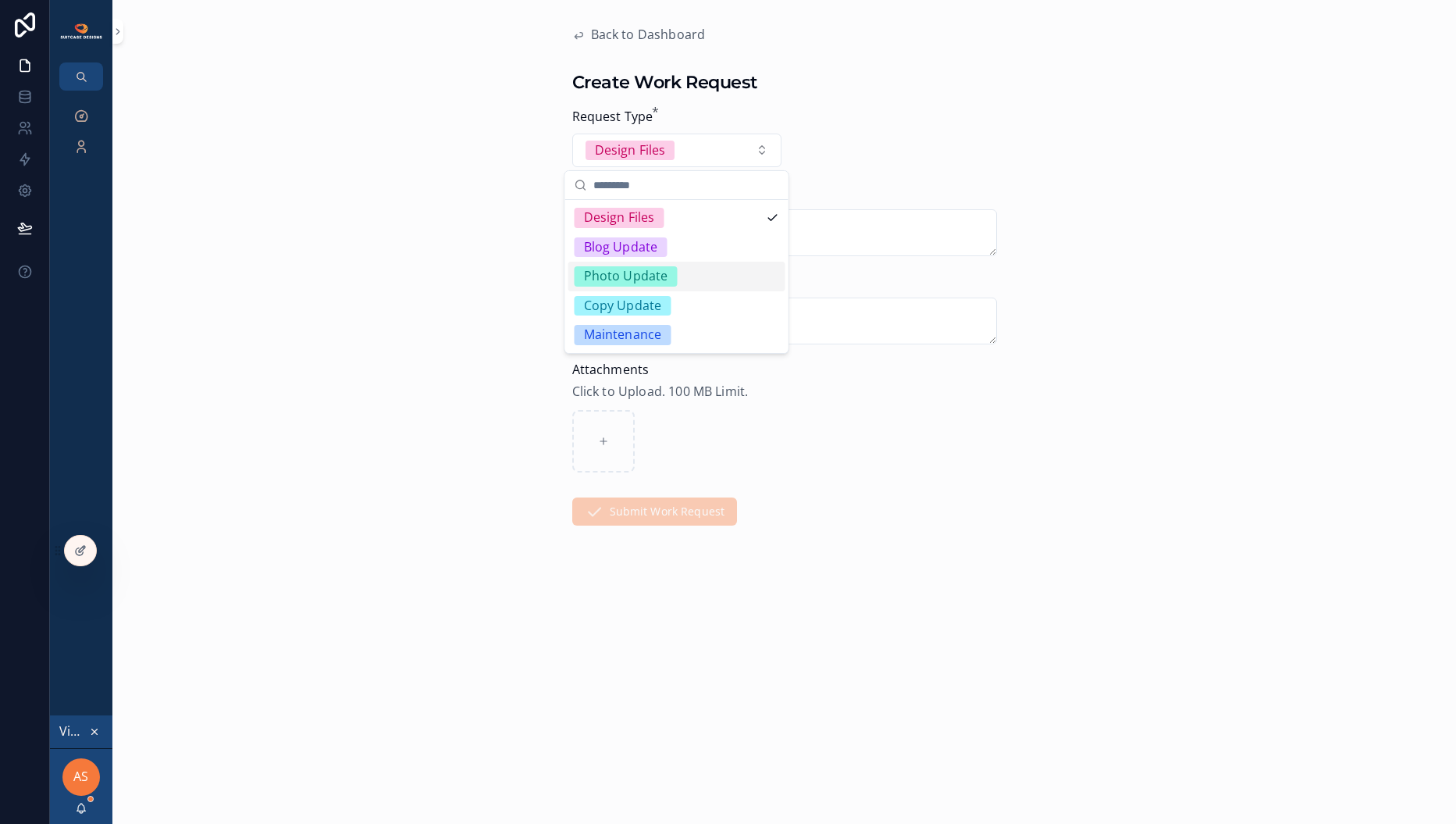
click at [676, 276] on div "Photo Update" at bounding box center [677, 276] width 217 height 30
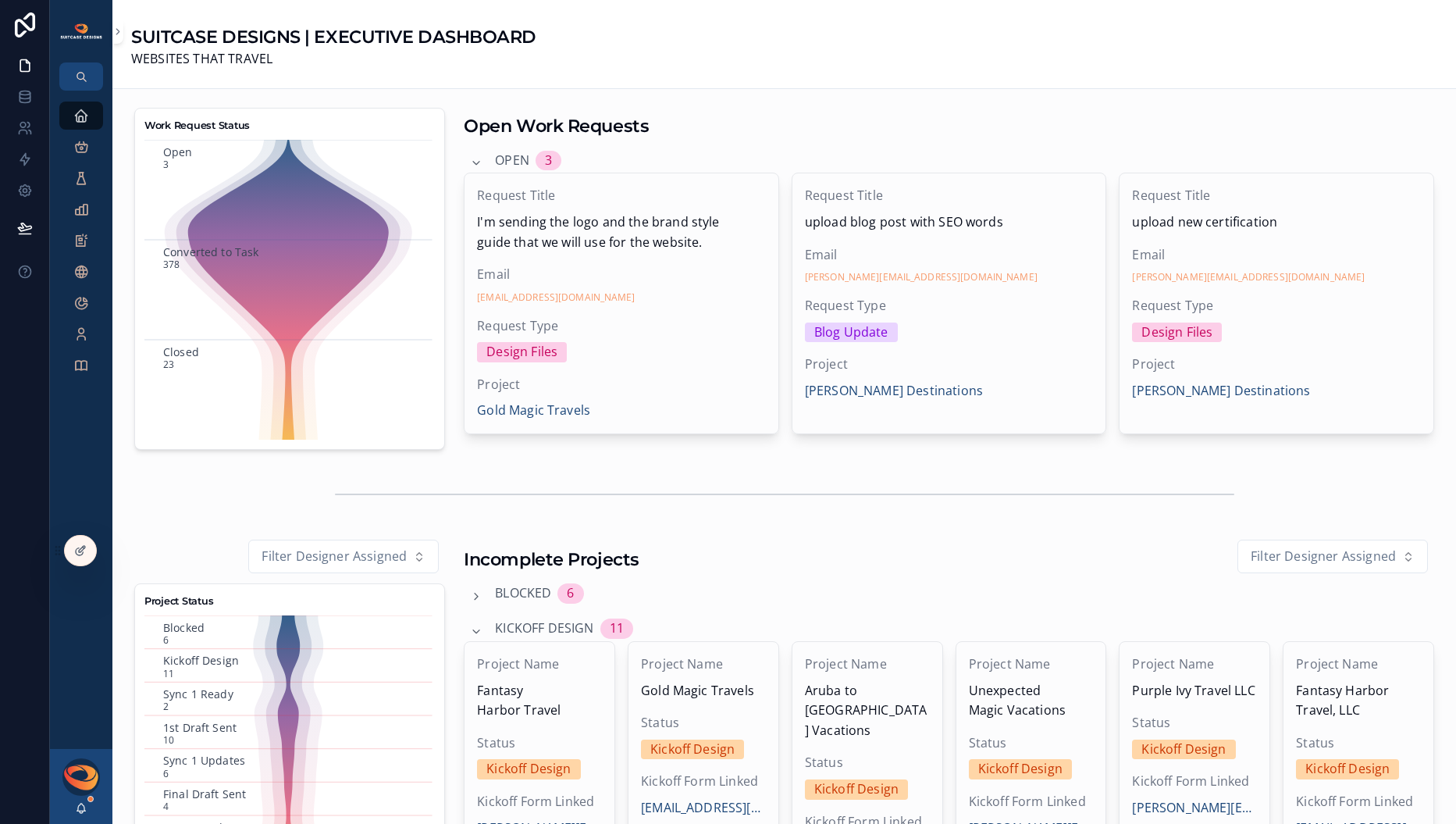
click at [0, 0] on icon at bounding box center [0, 0] width 0 height 0
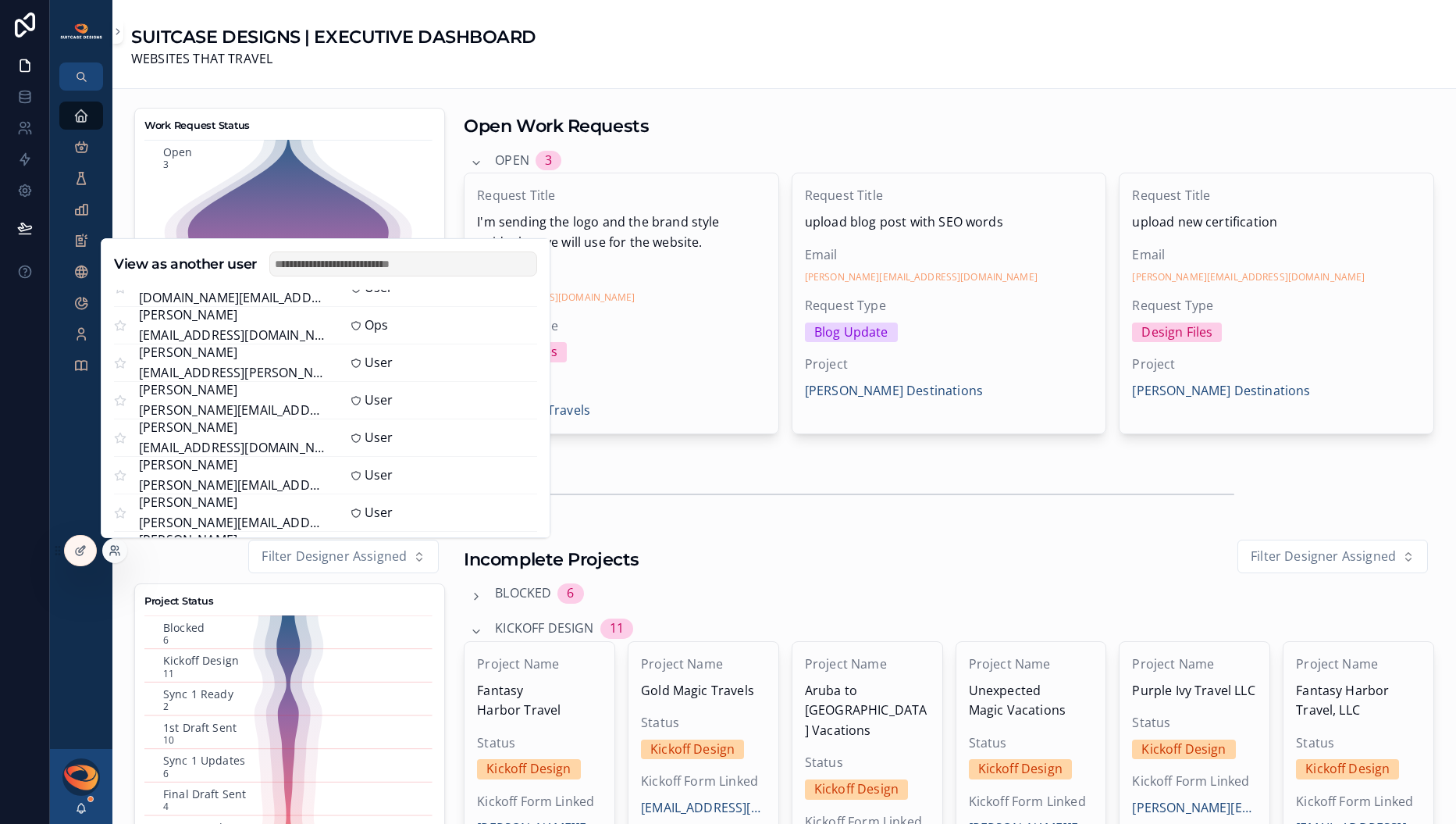
scroll to position [899, 0]
click at [0, 0] on button "Select" at bounding box center [0, 0] width 0 height 0
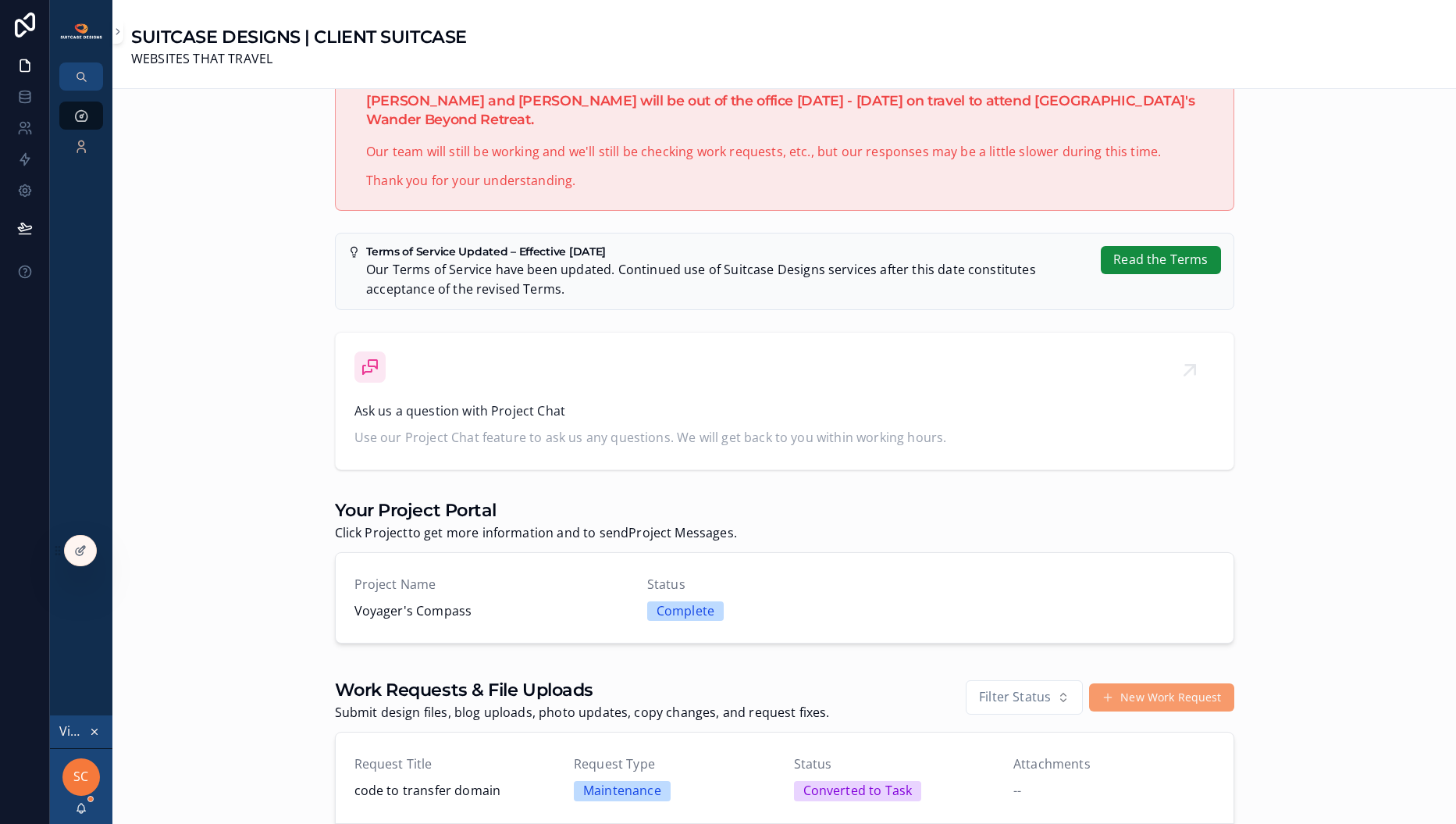
scroll to position [374, 0]
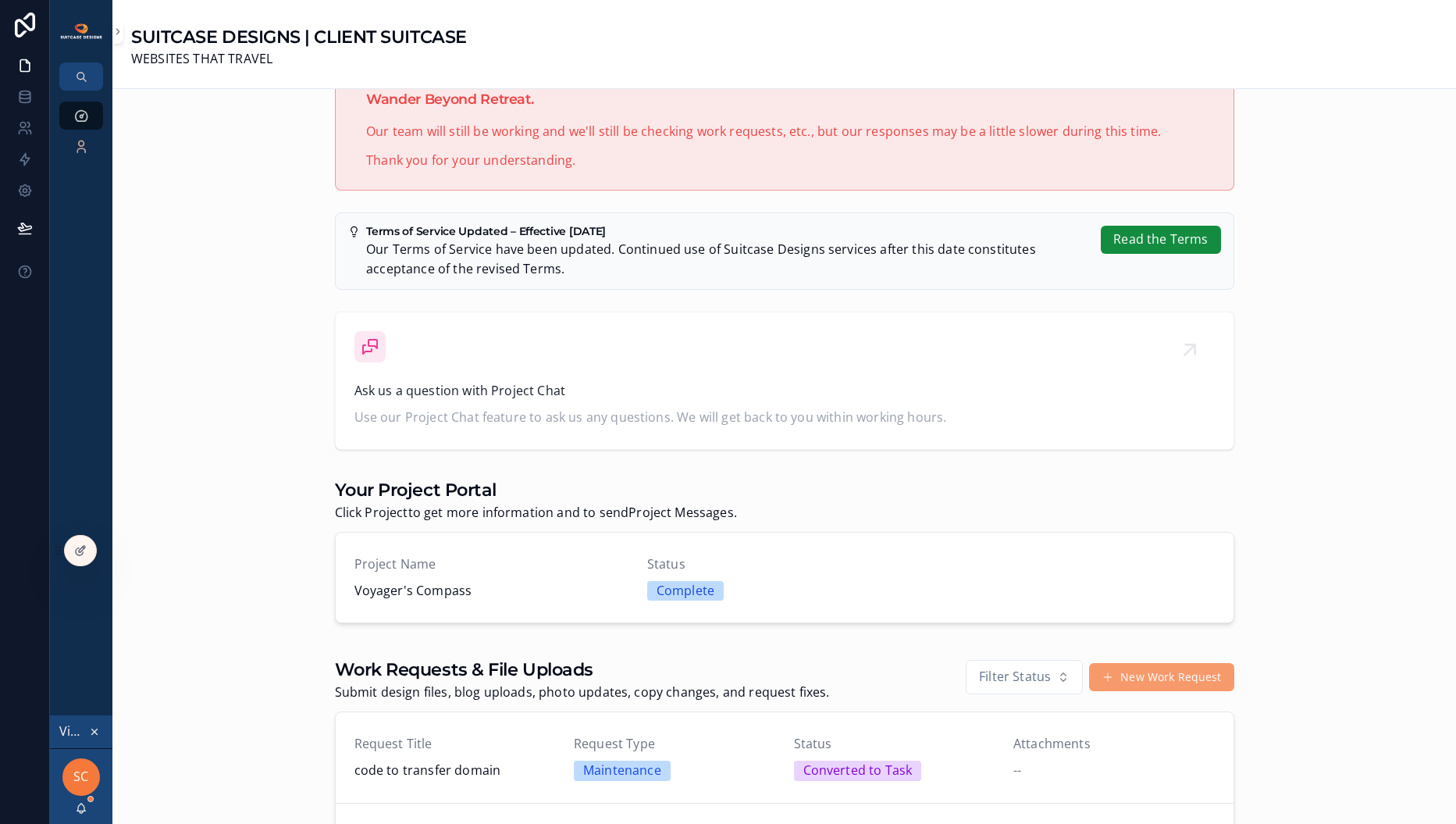
click at [662, 375] on div "Ask us a question with Project Chat Use our Project Chat feature to ask us any …" at bounding box center [784, 380] width 860 height 99
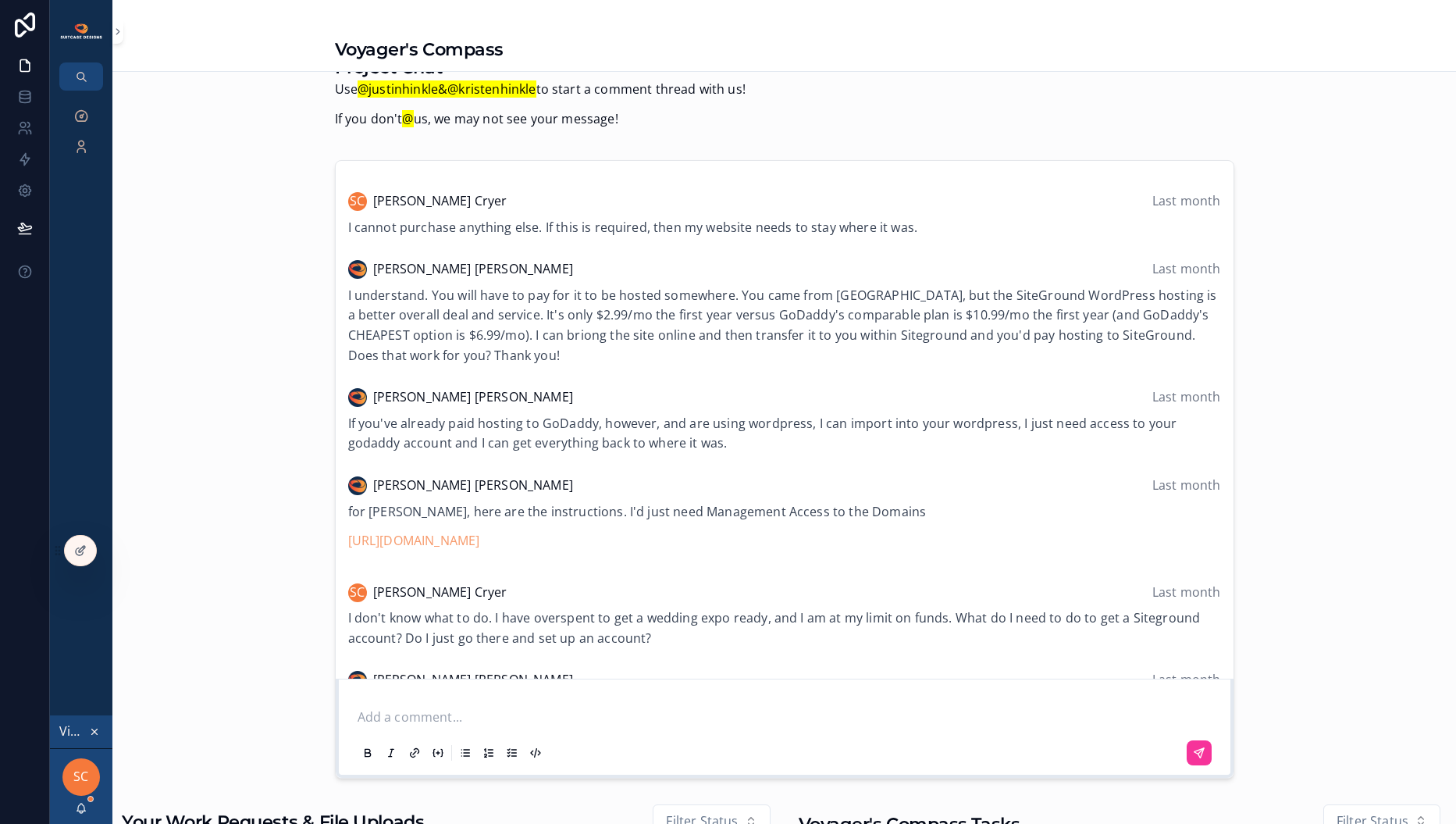
scroll to position [134, 0]
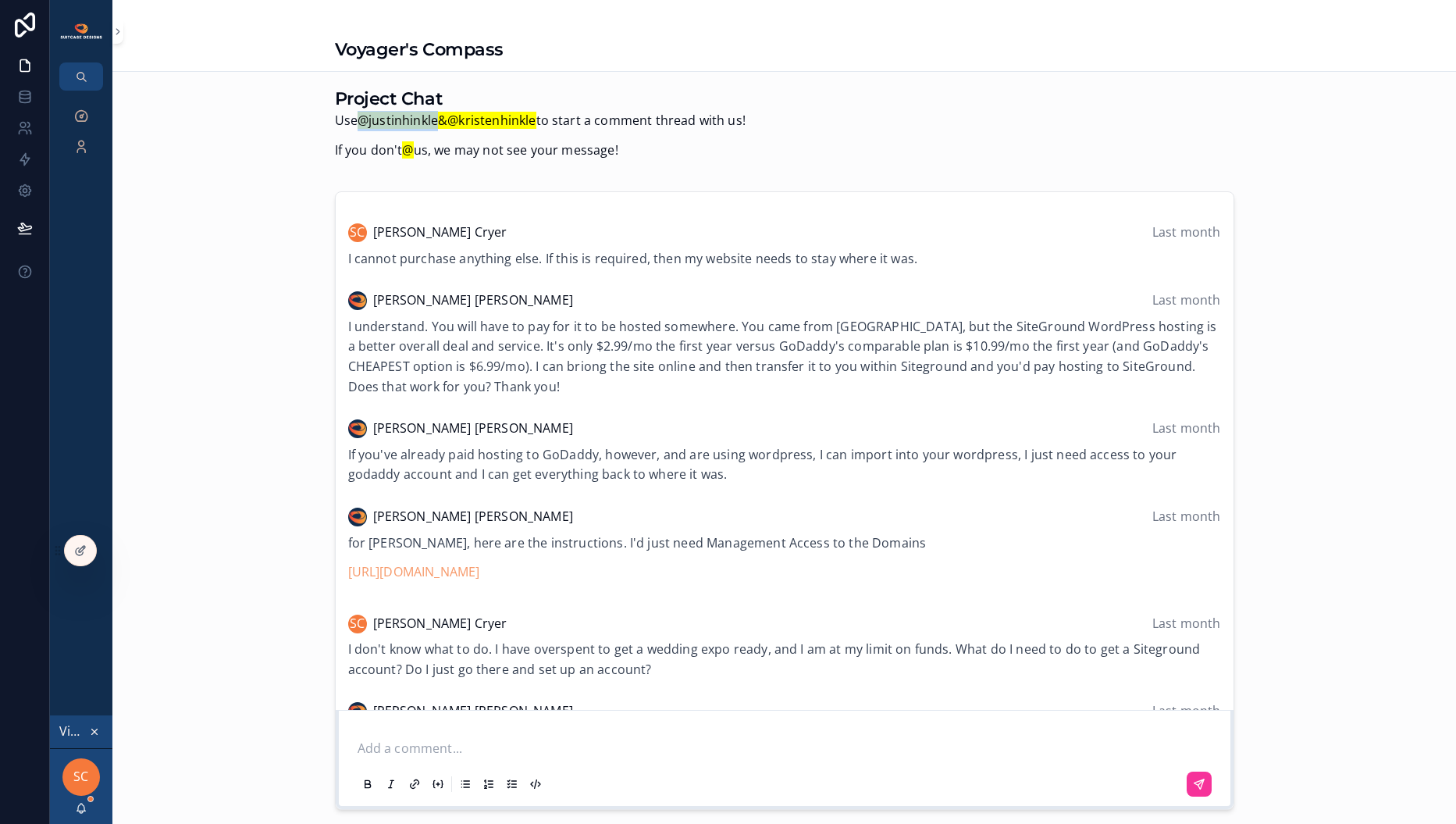
drag, startPoint x: 354, startPoint y: 117, endPoint x: 434, endPoint y: 118, distance: 80.0
click at [434, 118] on mark "@justinhinkle & @kristenhinkle" at bounding box center [447, 120] width 179 height 17
click at [436, 753] on p "scrollable content" at bounding box center [788, 748] width 860 height 20
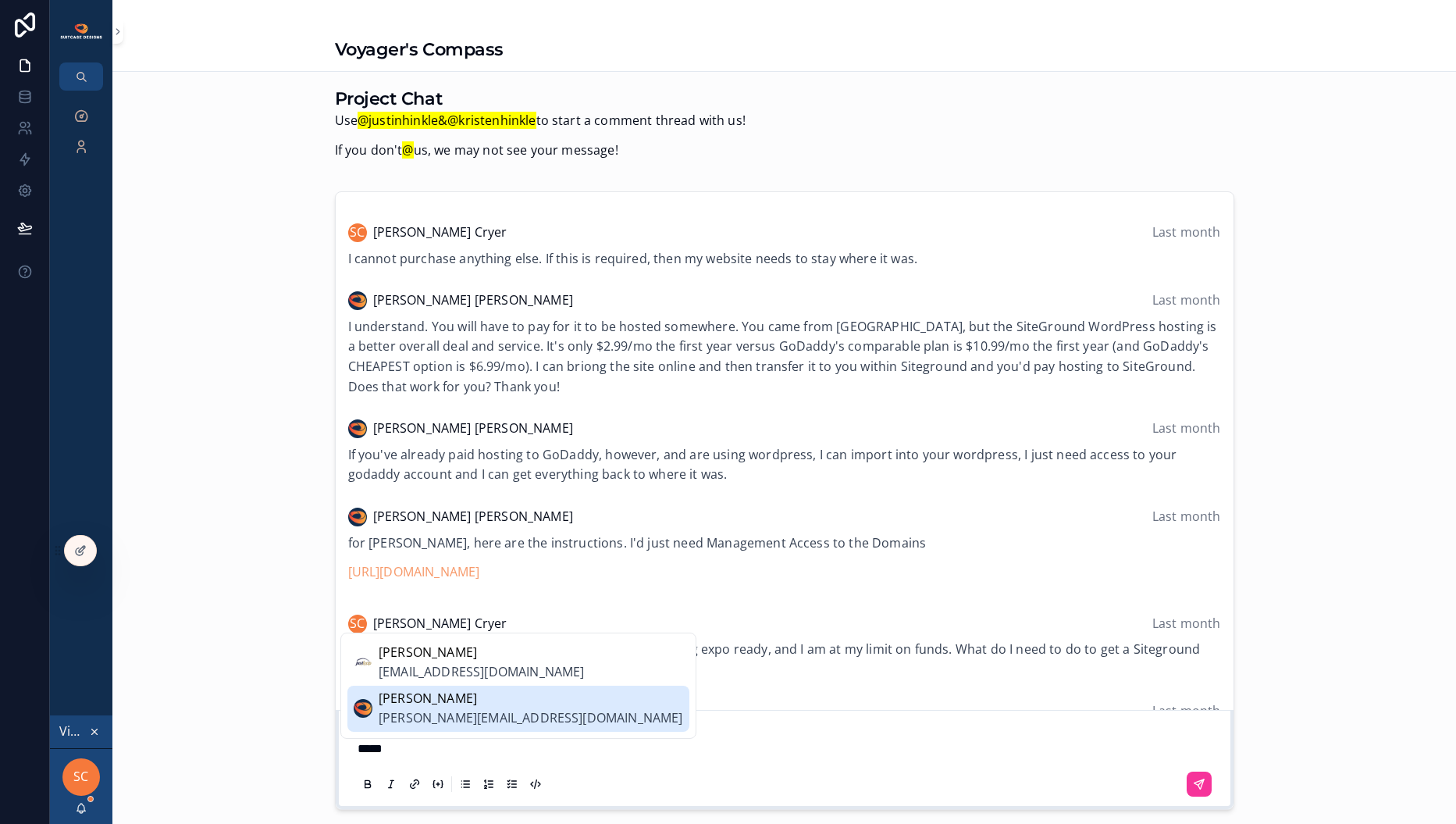
click at [474, 710] on span "[PERSON_NAME][EMAIL_ADDRESS][DOMAIN_NAME]" at bounding box center [531, 718] width 304 height 20
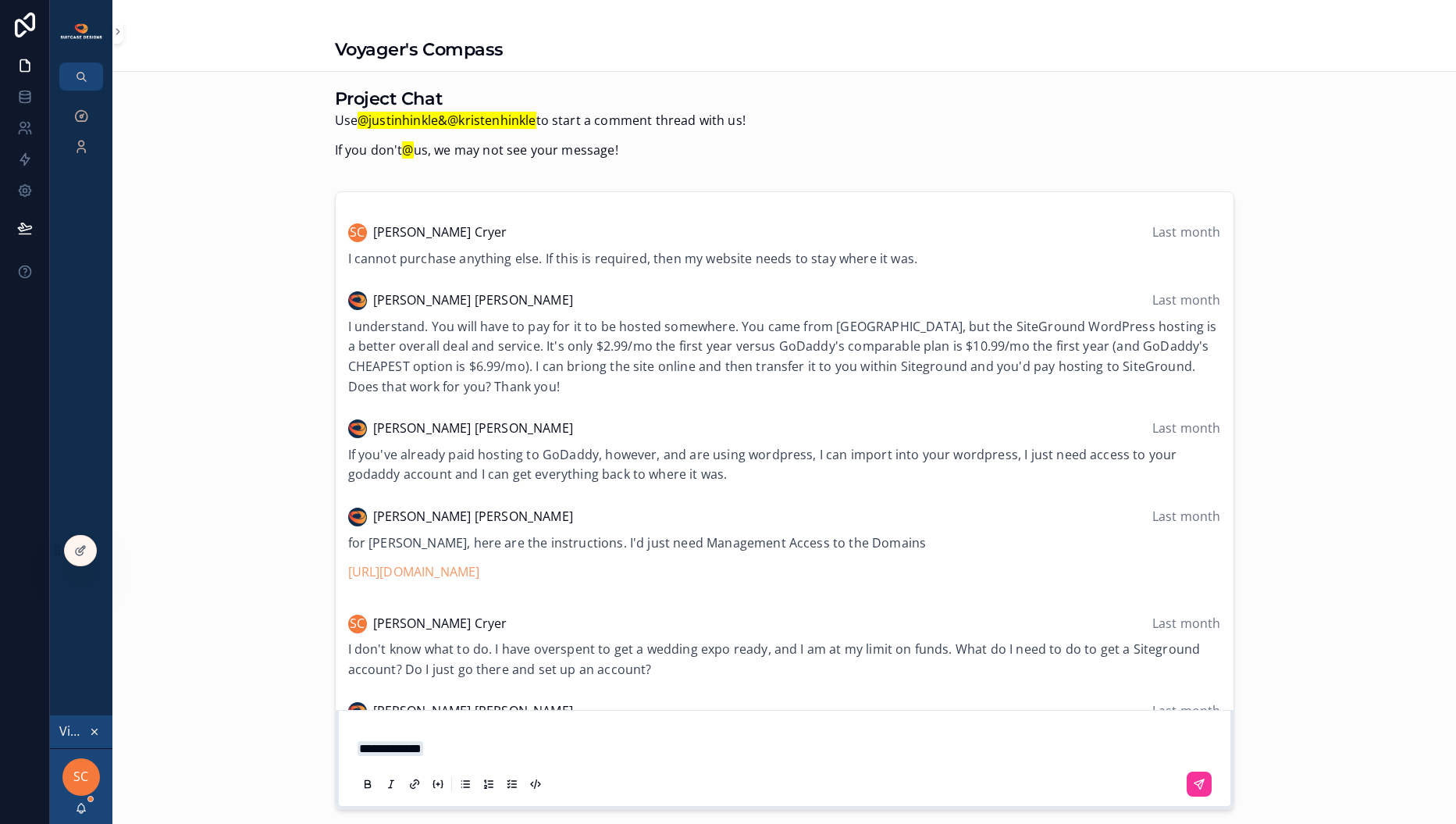
drag, startPoint x: 447, startPoint y: 747, endPoint x: 323, endPoint y: 746, distance: 124.0
click at [325, 746] on div "[PERSON_NAME] [DATE] Hi [PERSON_NAME] - Here is a link to the first draft of yo…" at bounding box center [784, 500] width 918 height 630
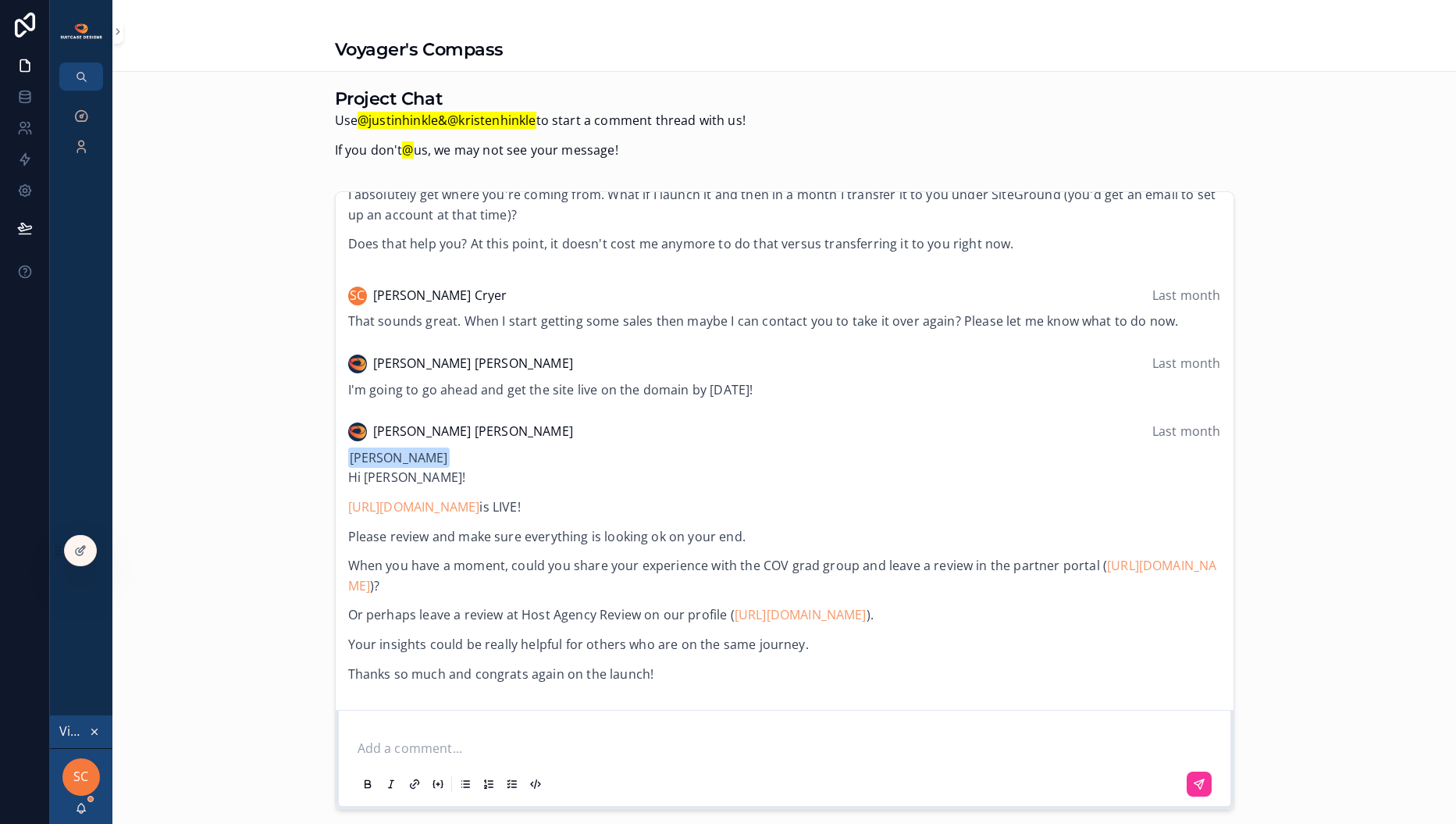
scroll to position [2050, 0]
